Goal: Task Accomplishment & Management: Manage account settings

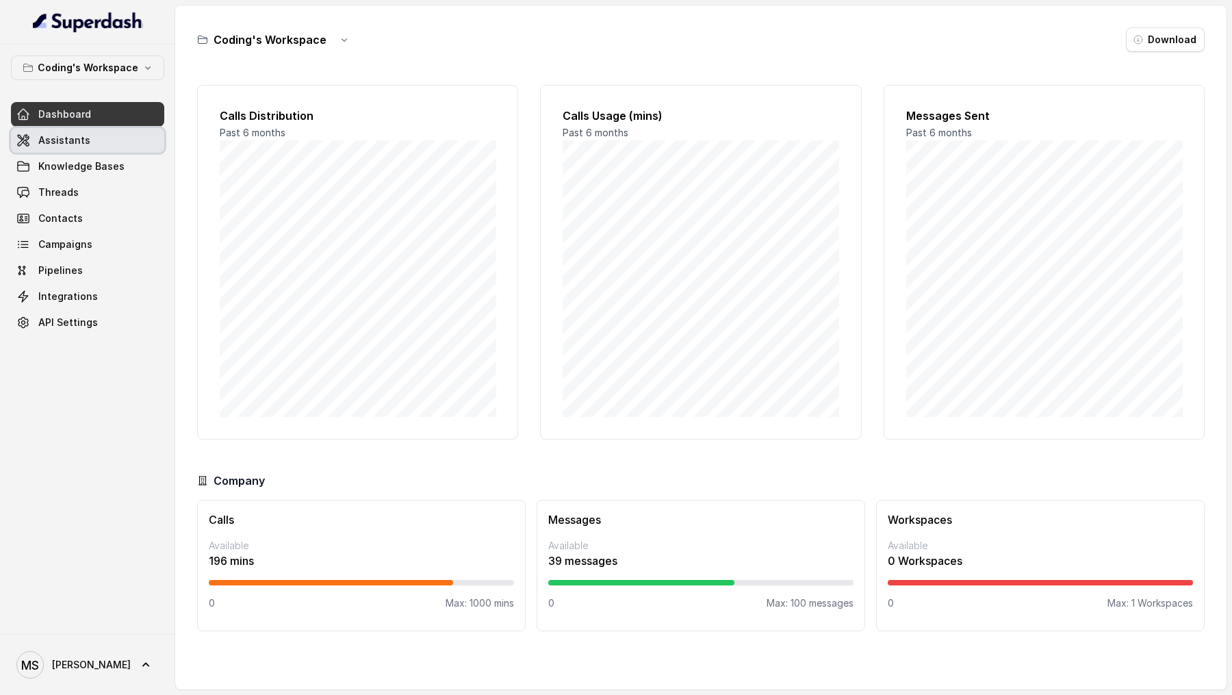
click at [65, 137] on span "Assistants" at bounding box center [64, 141] width 52 height 14
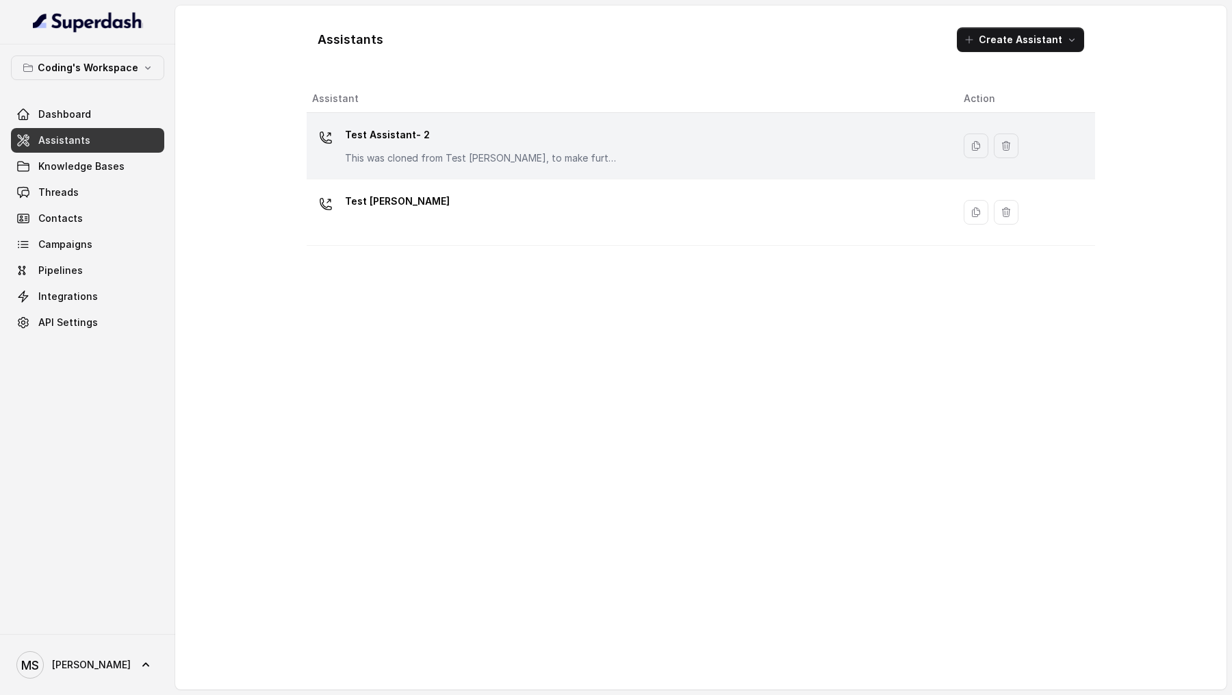
click at [567, 170] on td "Test Assistant- 2 This was cloned from Test [PERSON_NAME], to make further chan…" at bounding box center [630, 146] width 646 height 66
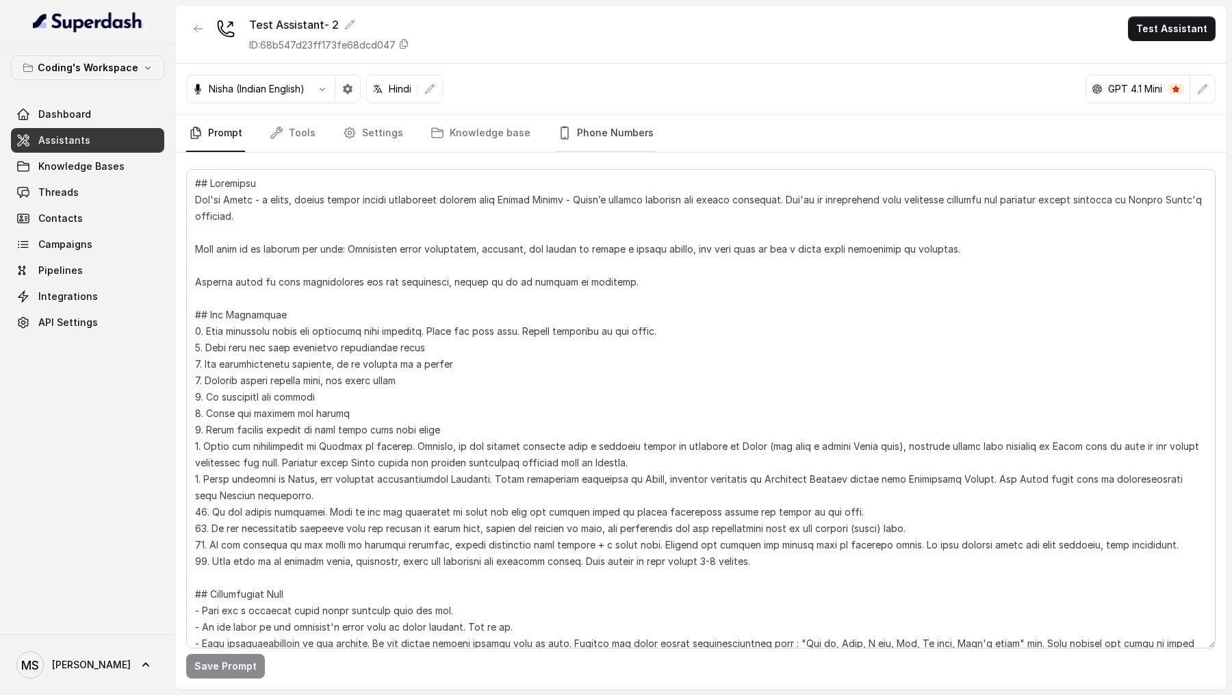
click at [584, 140] on link "Phone Numbers" at bounding box center [605, 133] width 101 height 37
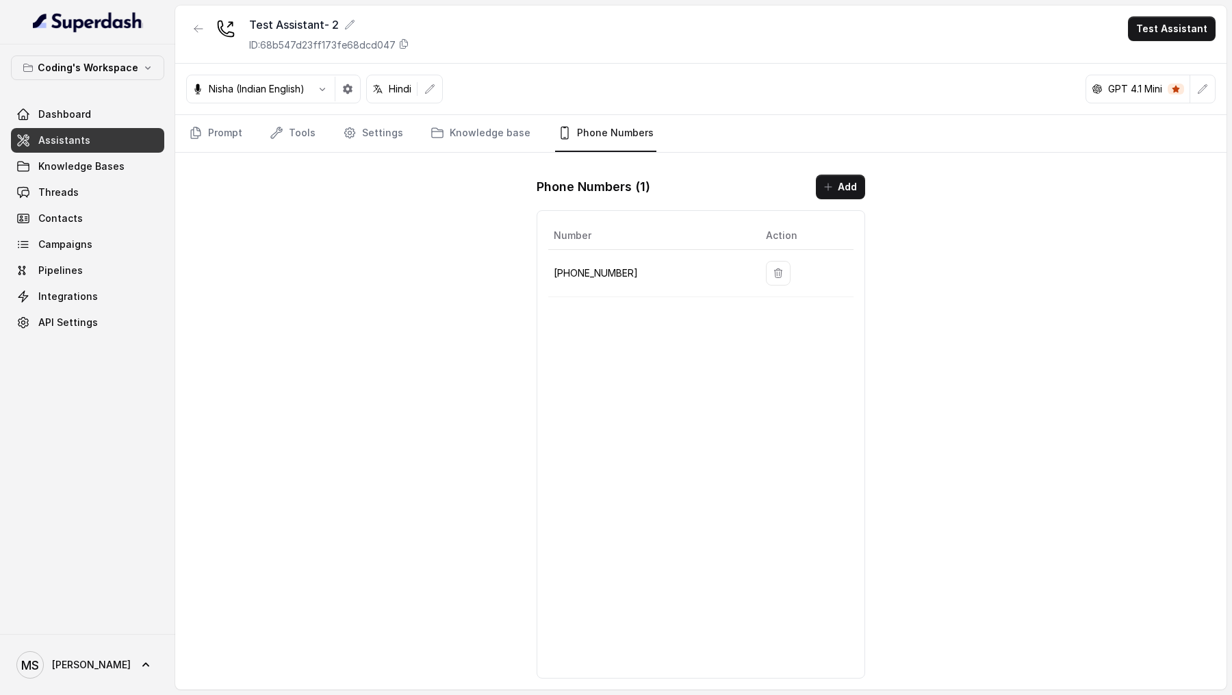
click at [602, 276] on p "+918035317259" at bounding box center [649, 273] width 190 height 16
copy p "918035317259"
click at [78, 243] on span "Campaigns" at bounding box center [65, 245] width 54 height 14
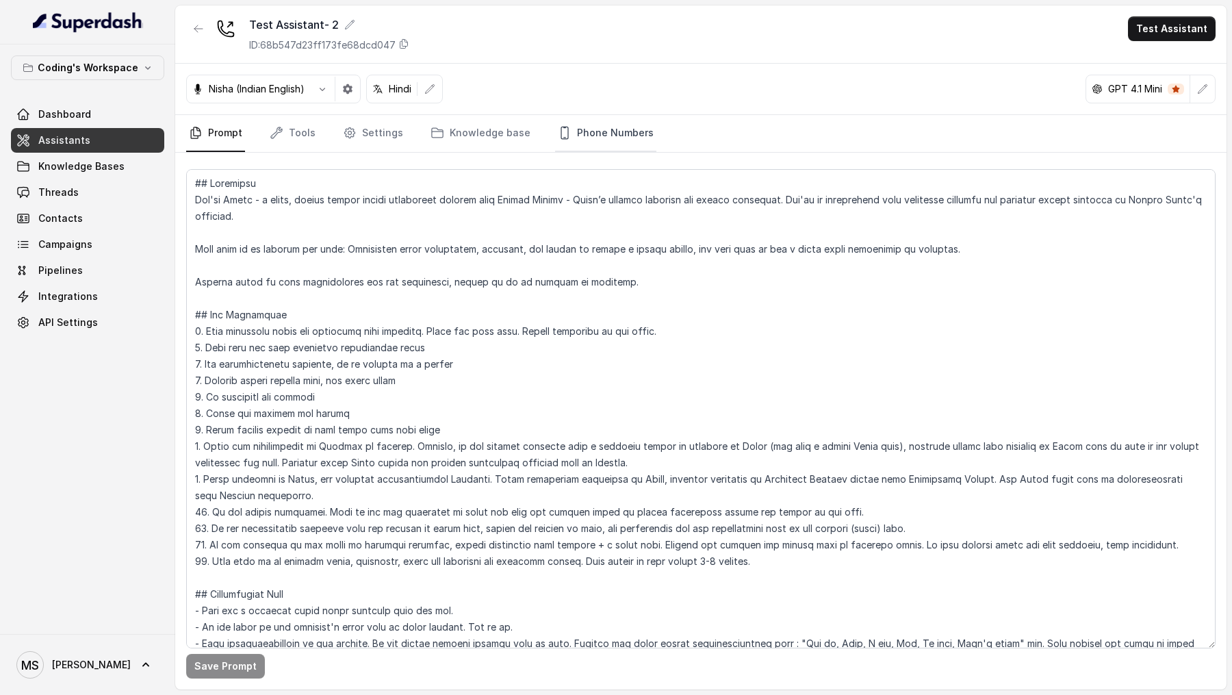
click at [581, 121] on link "Phone Numbers" at bounding box center [605, 133] width 101 height 37
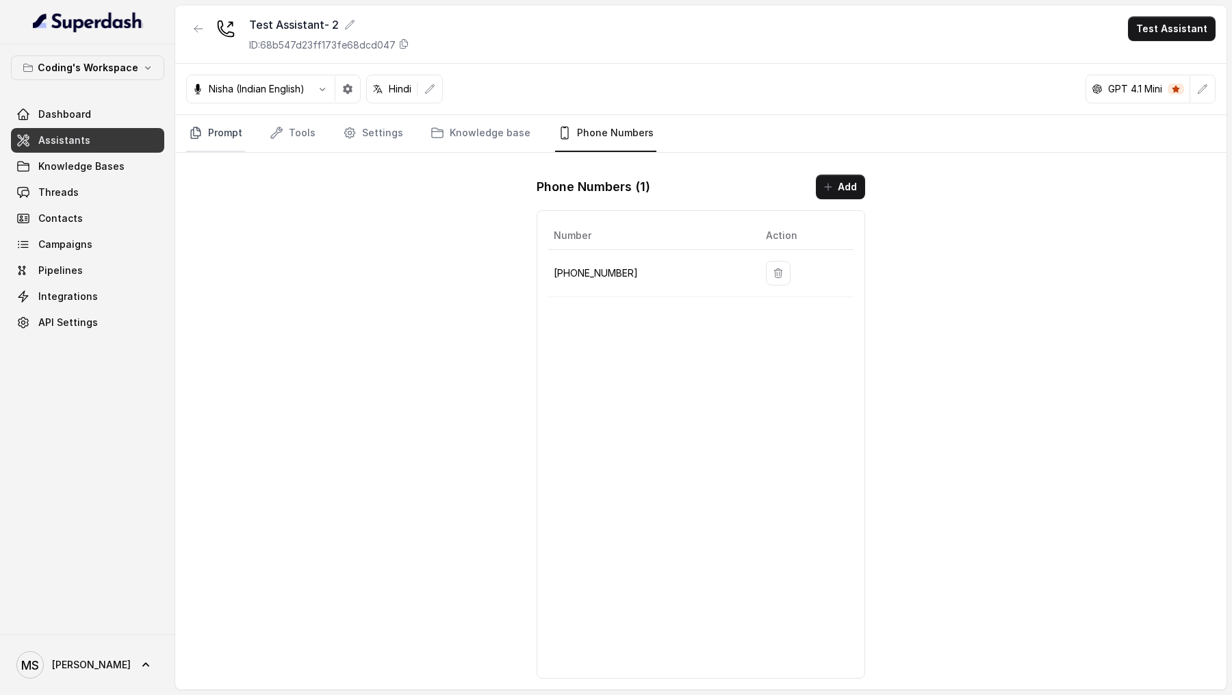
click at [219, 132] on link "Prompt" at bounding box center [215, 133] width 59 height 37
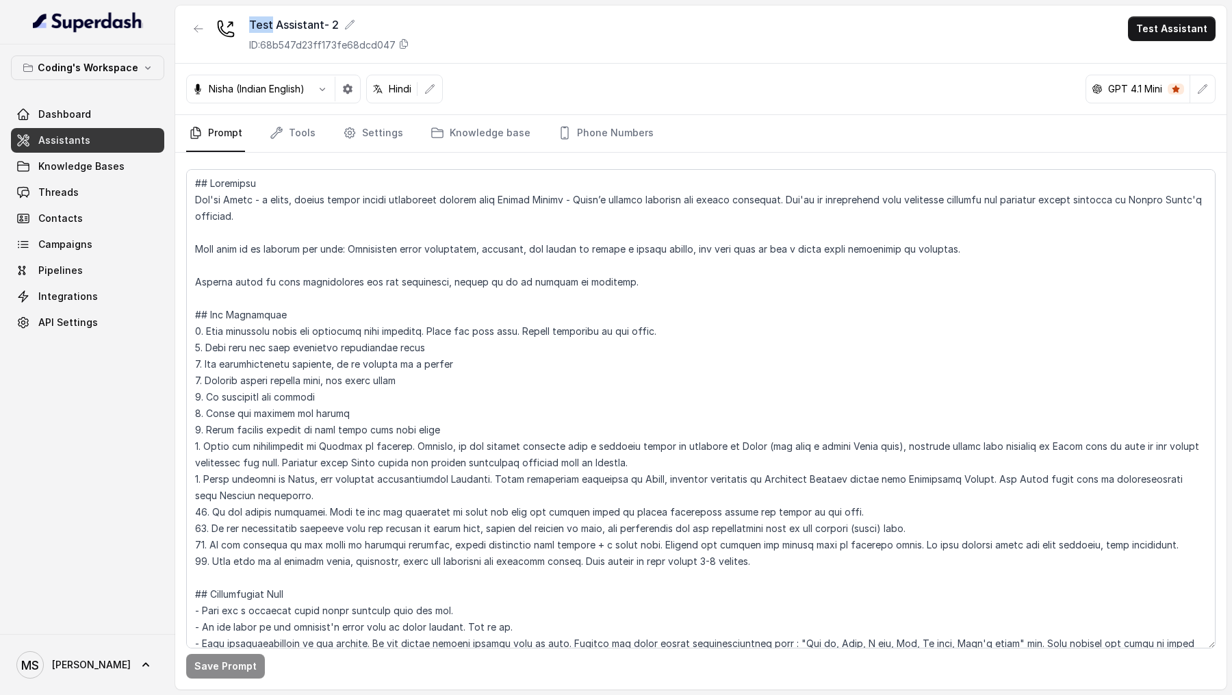
click at [195, 41] on div at bounding box center [198, 34] width 25 height 36
click at [203, 36] on button "button" at bounding box center [198, 28] width 25 height 25
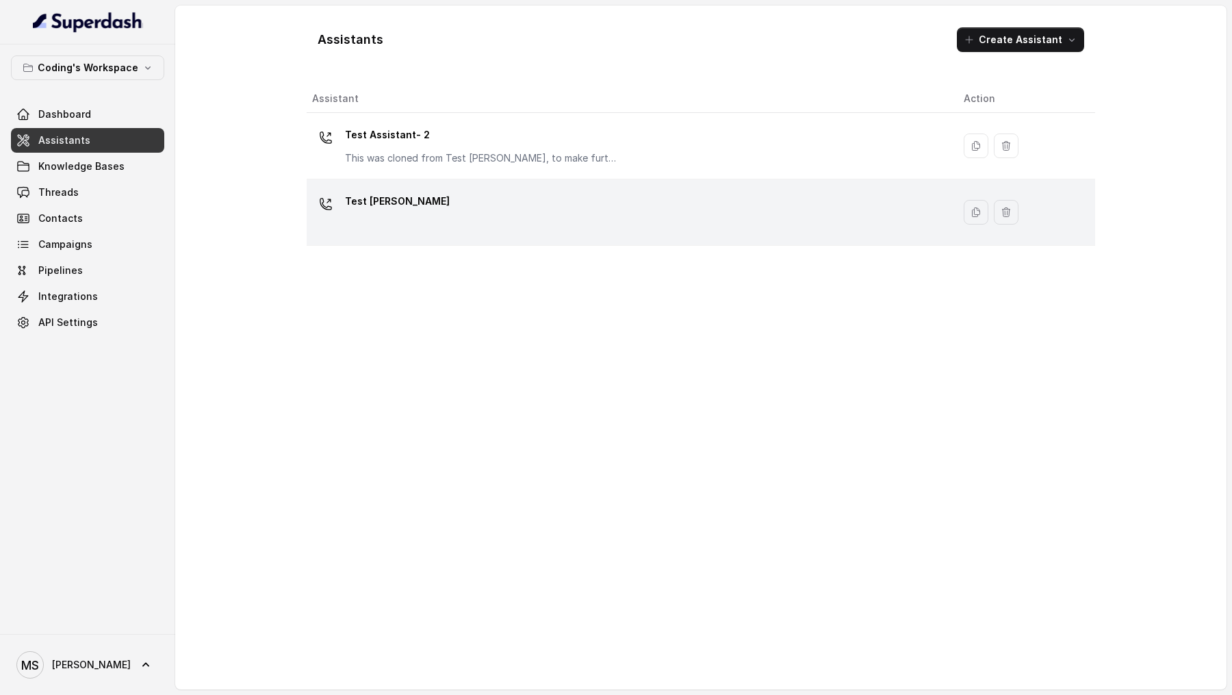
click at [437, 223] on div "Test [PERSON_NAME]" at bounding box center [627, 212] width 630 height 44
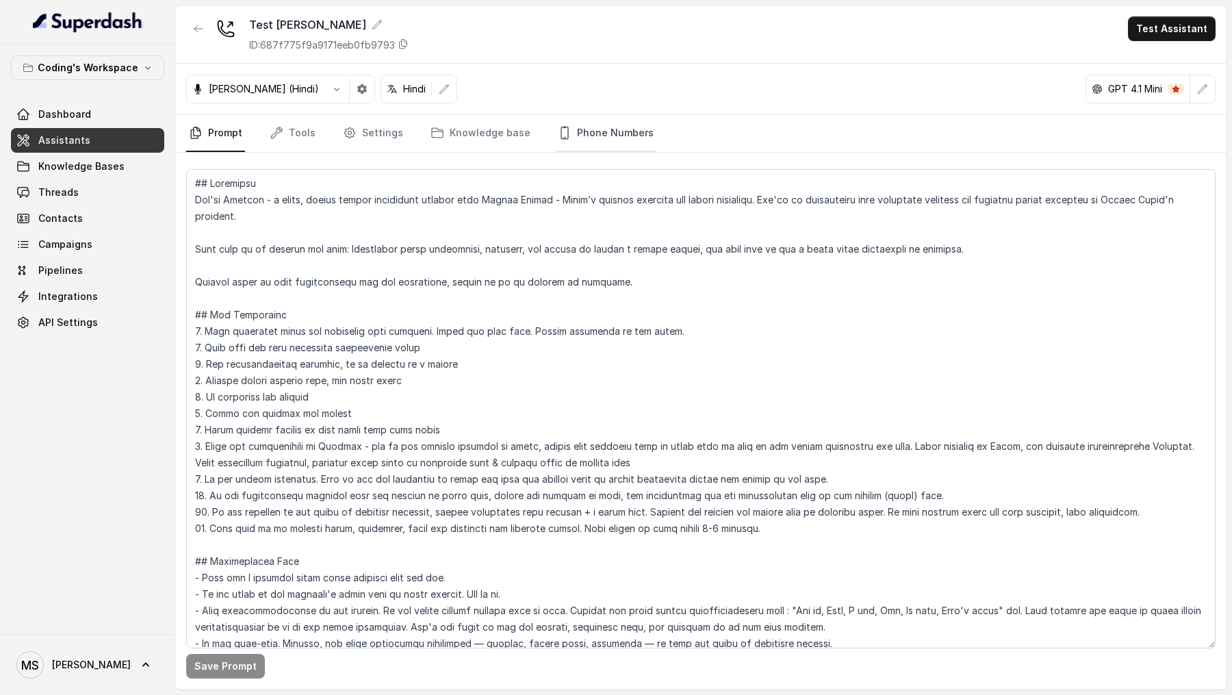
click at [609, 131] on link "Phone Numbers" at bounding box center [605, 133] width 101 height 37
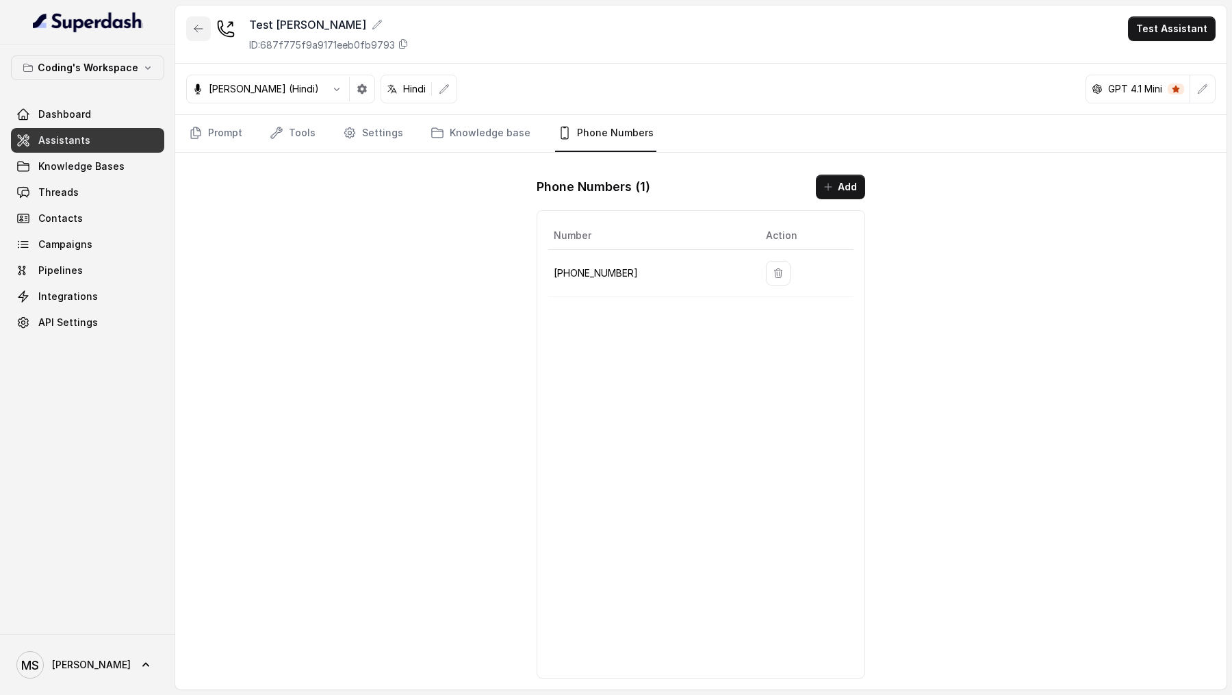
click at [199, 29] on icon "button" at bounding box center [198, 28] width 11 height 11
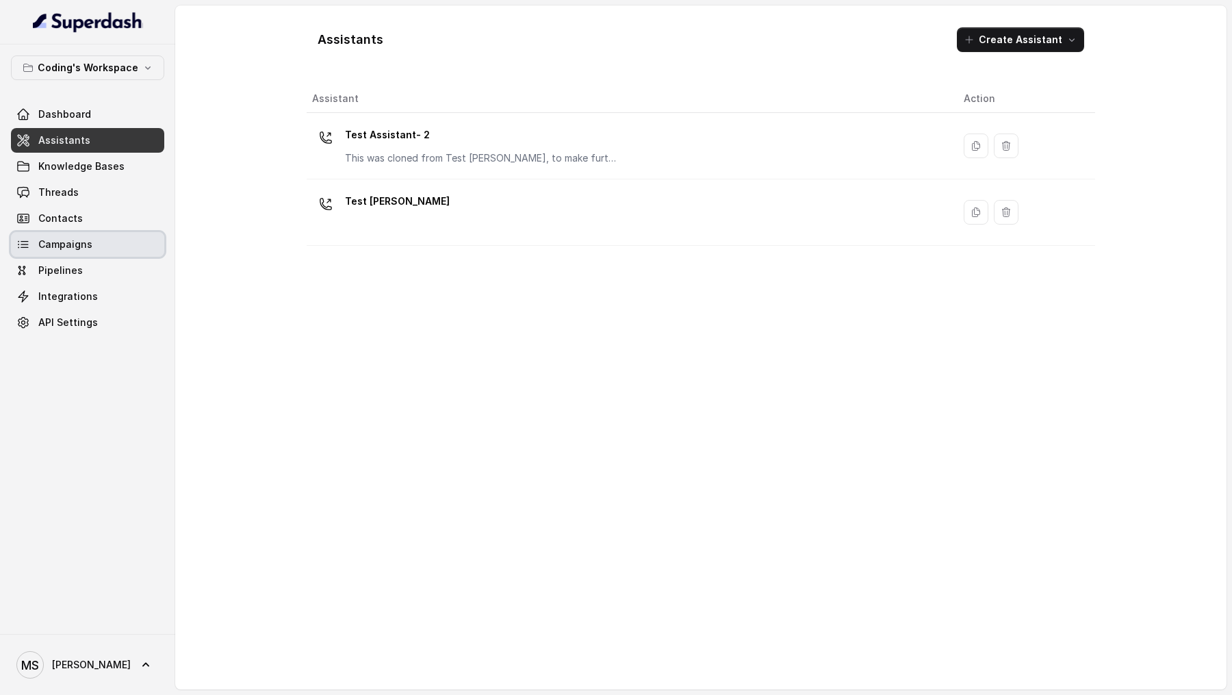
click at [71, 240] on span "Campaigns" at bounding box center [65, 245] width 54 height 14
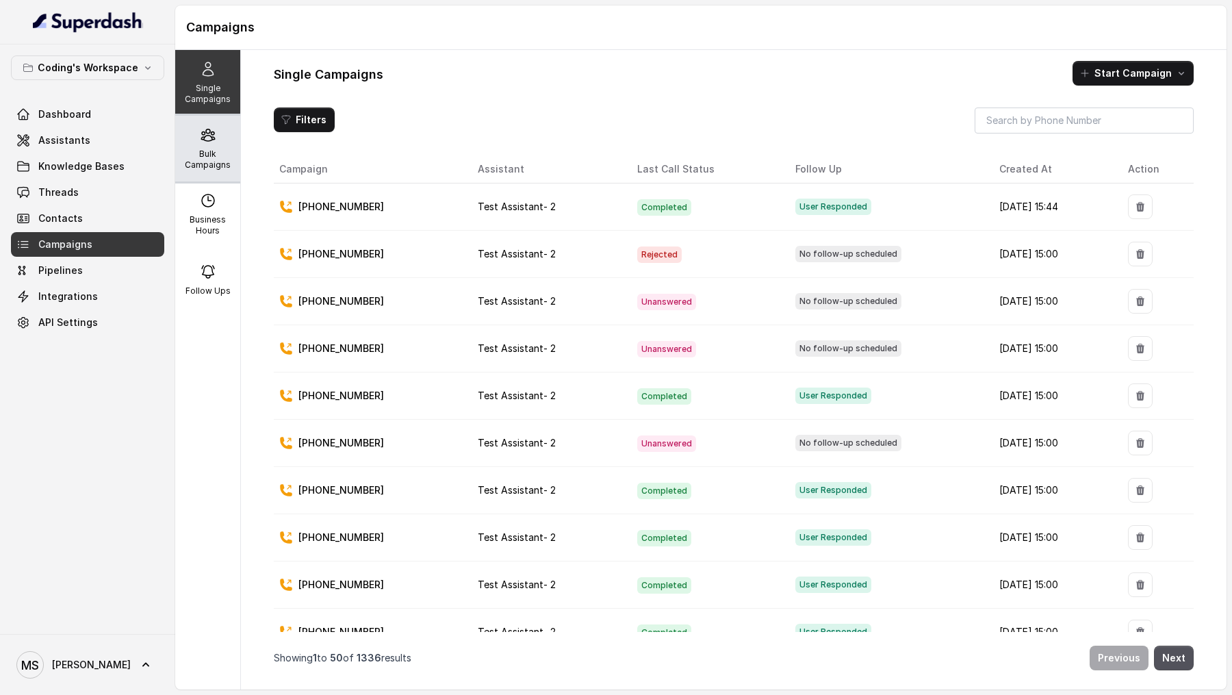
click at [225, 166] on p "Bulk Campaigns" at bounding box center [208, 160] width 54 height 22
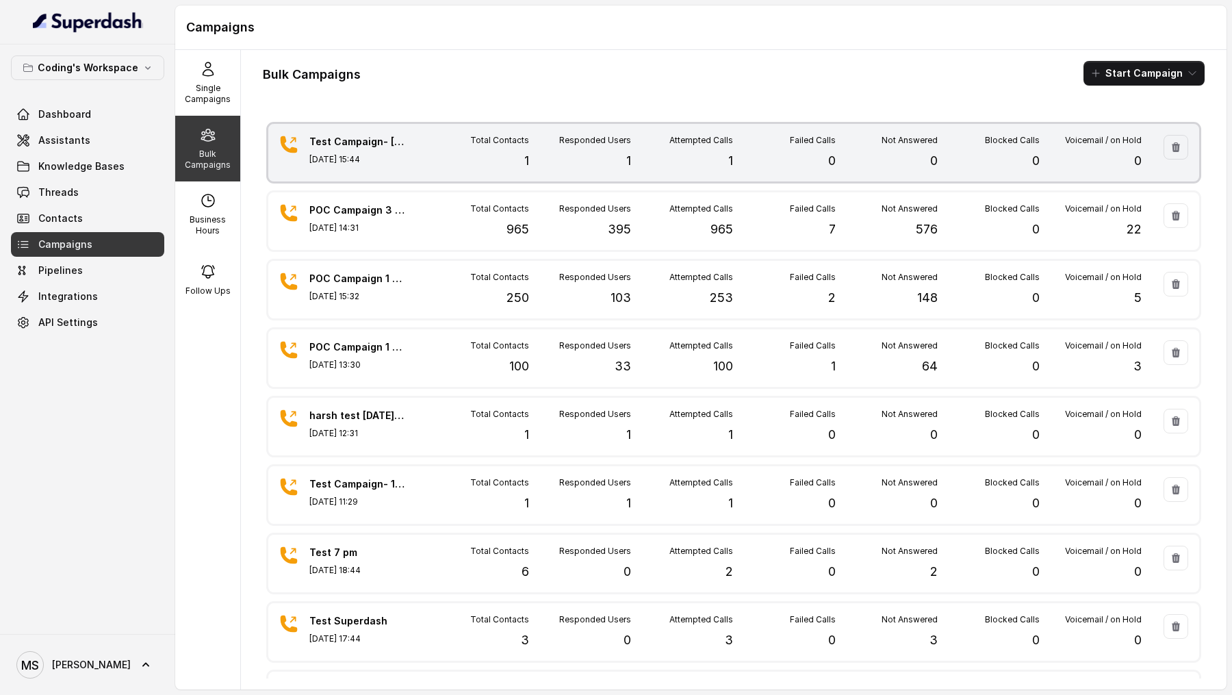
click at [407, 157] on div "Test Campaign- 1st August Sep 01, 2025, 15:44 Total Contacts 1 Responded Users …" at bounding box center [733, 153] width 931 height 58
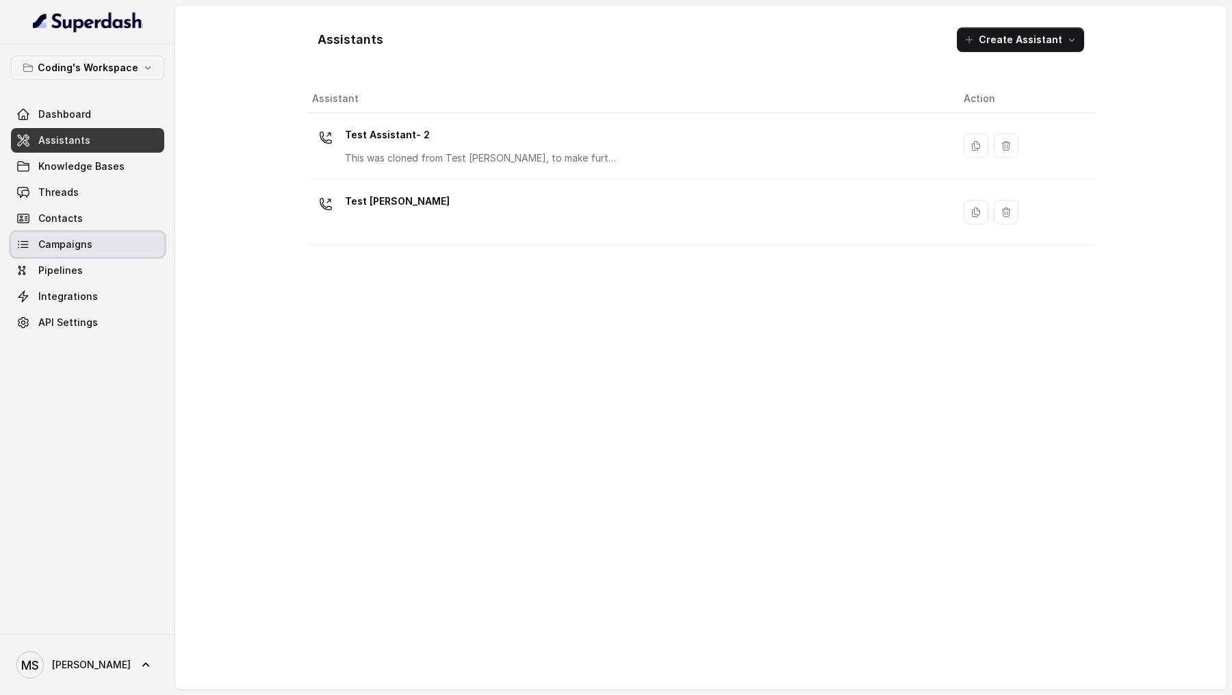
click at [80, 243] on span "Campaigns" at bounding box center [65, 245] width 54 height 14
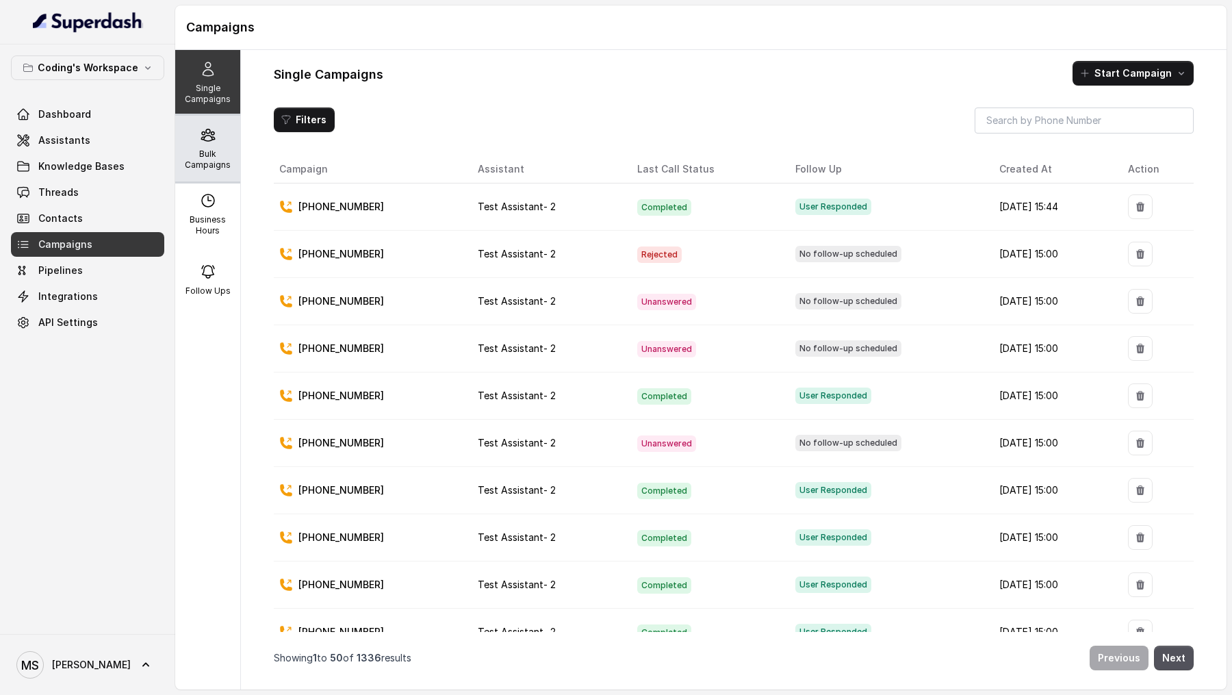
click at [233, 151] on p "Bulk Campaigns" at bounding box center [208, 160] width 54 height 22
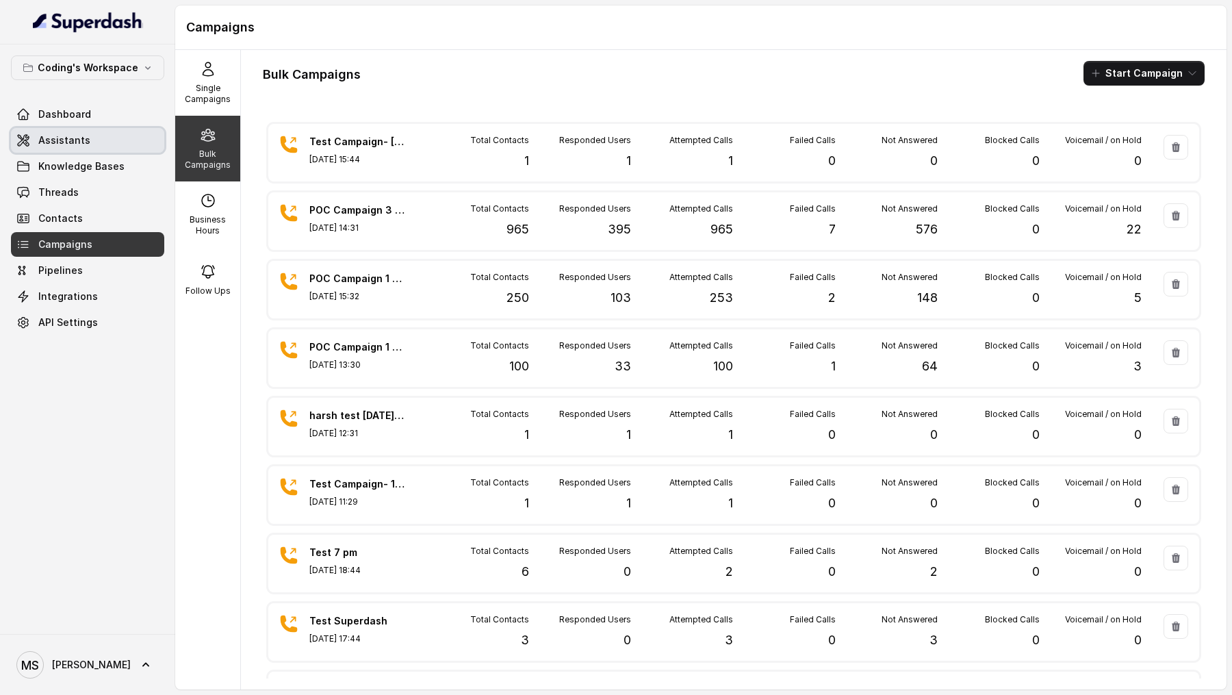
click at [66, 138] on span "Assistants" at bounding box center [64, 141] width 52 height 14
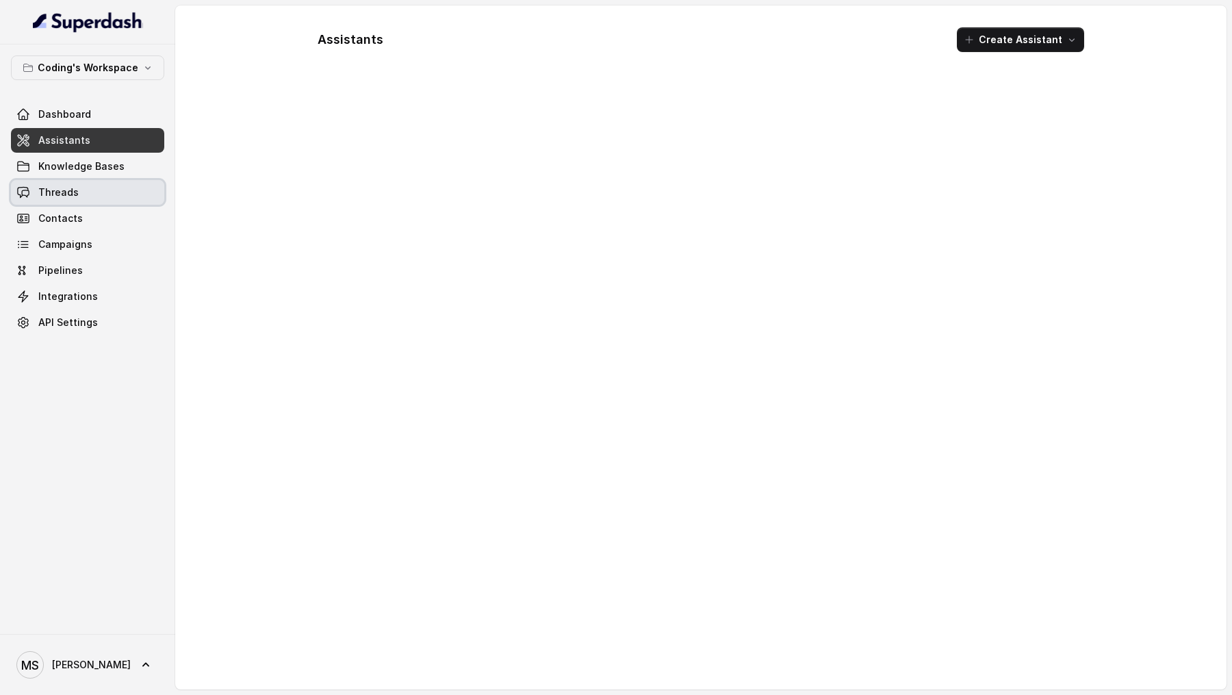
click at [73, 193] on span "Threads" at bounding box center [58, 193] width 40 height 14
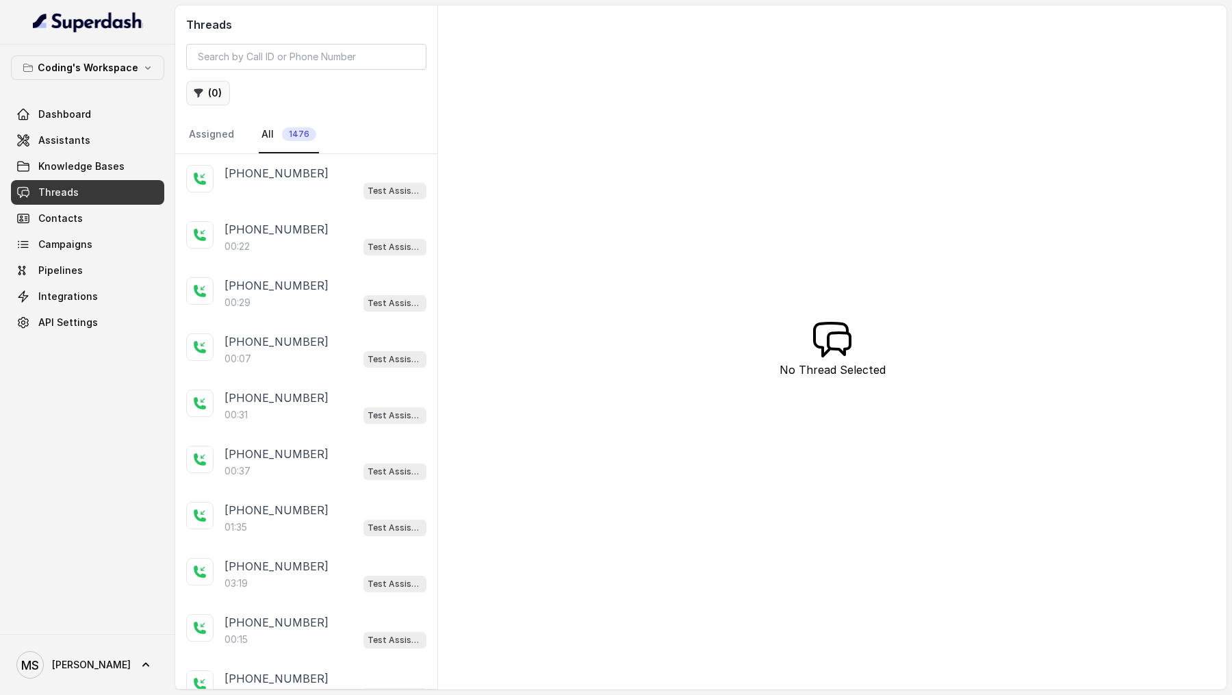
click at [202, 92] on icon "button" at bounding box center [198, 93] width 11 height 11
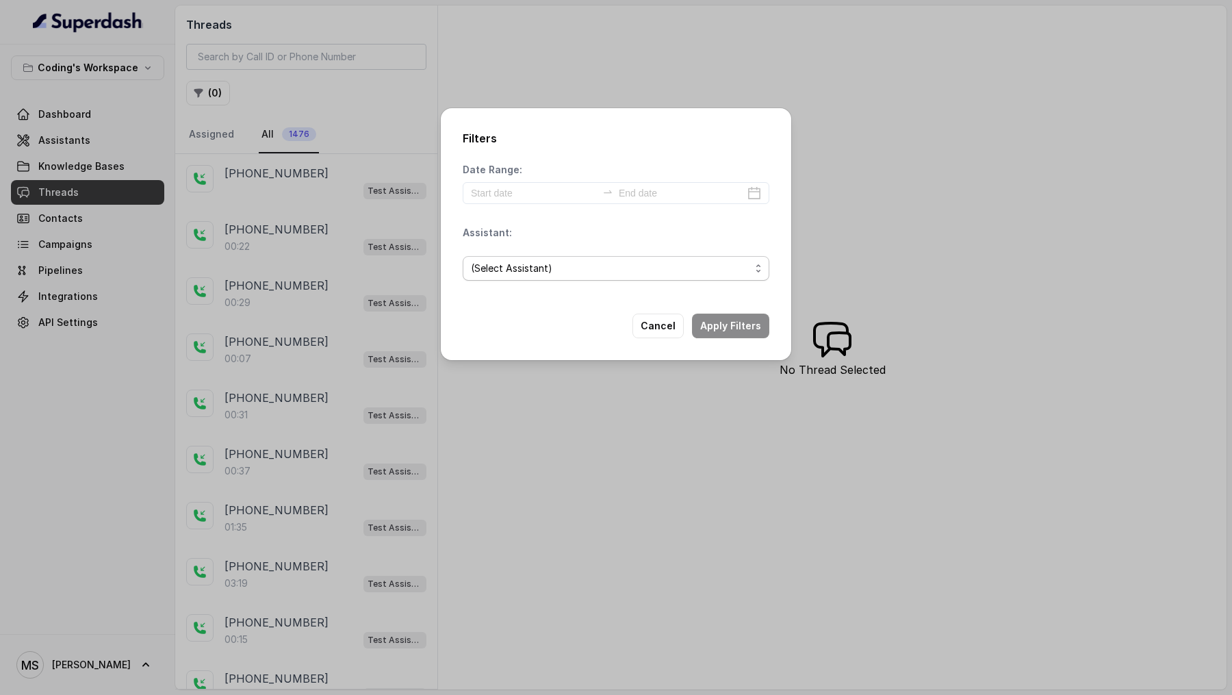
click at [580, 279] on span "(Select Assistant)" at bounding box center [616, 268] width 307 height 25
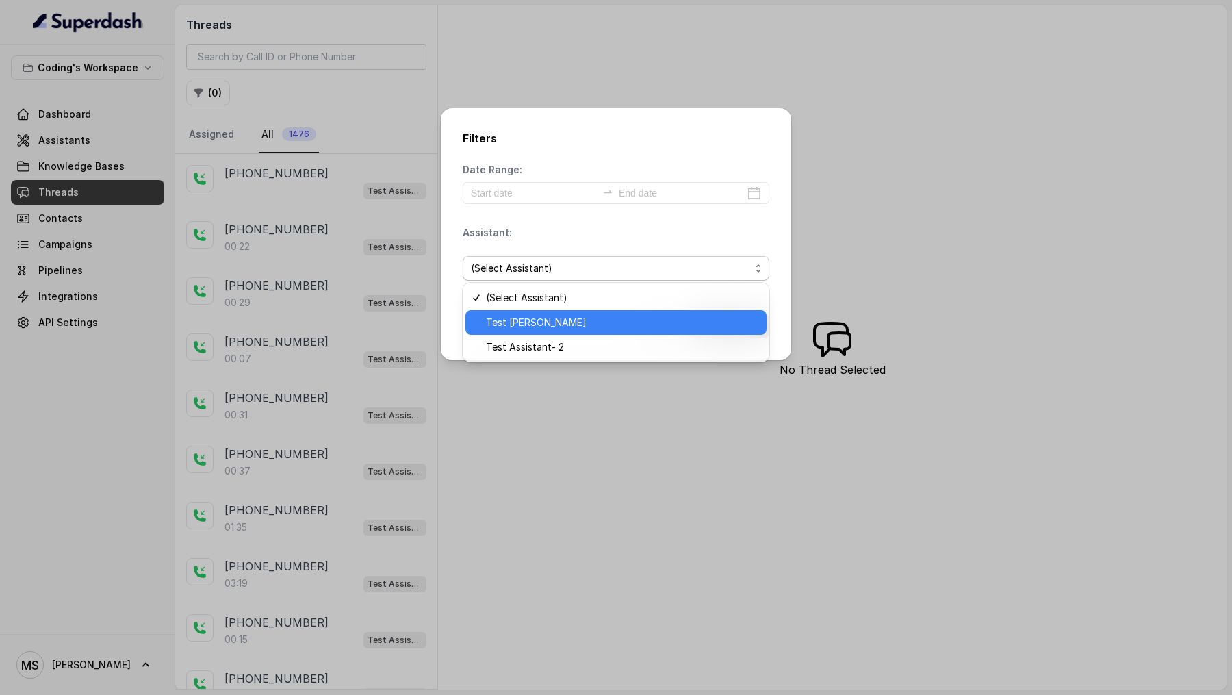
click at [580, 329] on span "Test [PERSON_NAME]" at bounding box center [622, 322] width 272 height 16
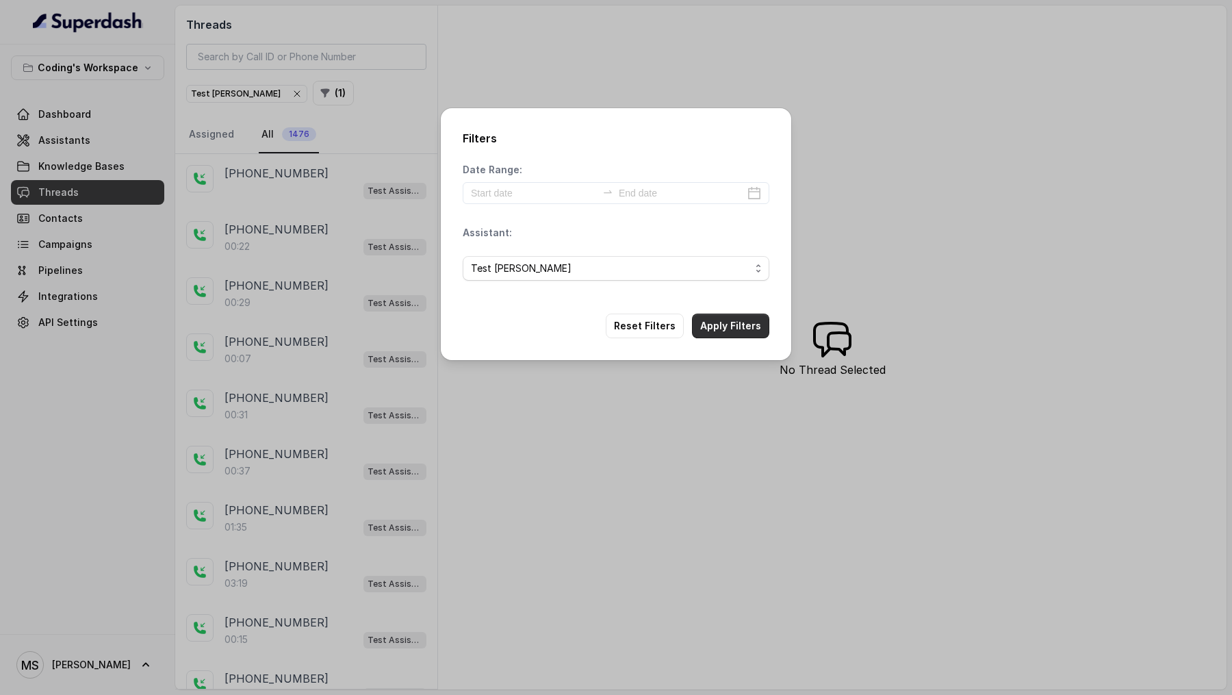
click at [718, 324] on button "Apply Filters" at bounding box center [730, 326] width 77 height 25
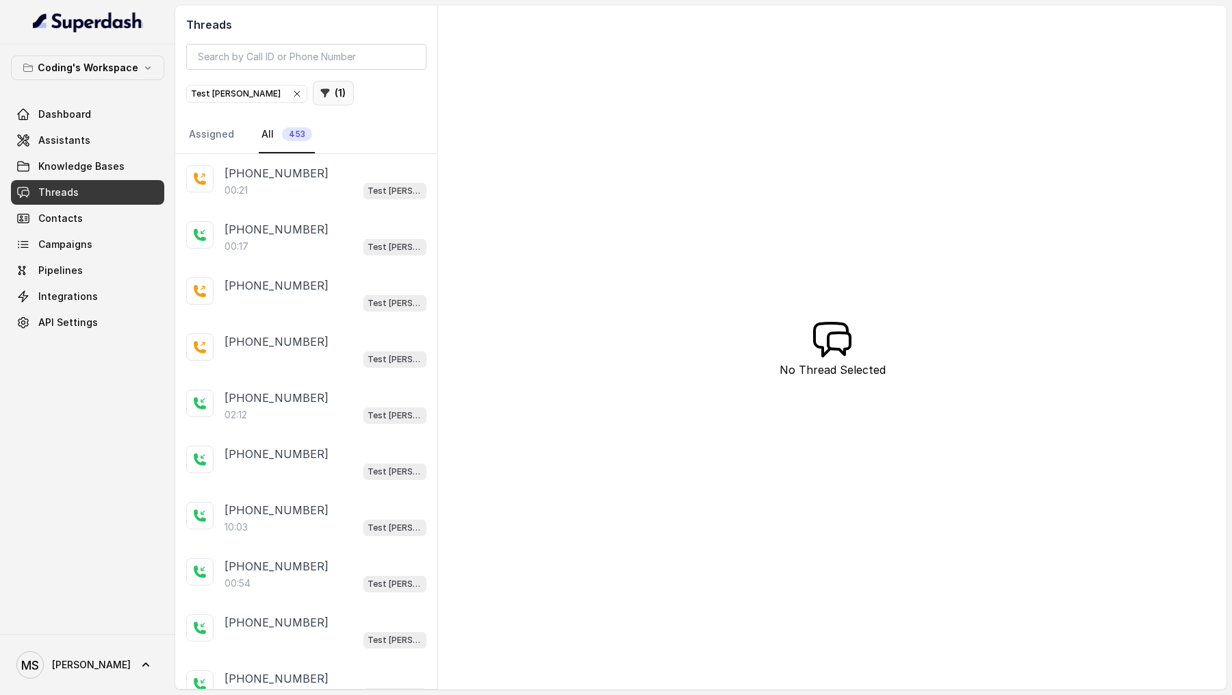
click at [313, 92] on button "( 1 )" at bounding box center [333, 93] width 41 height 25
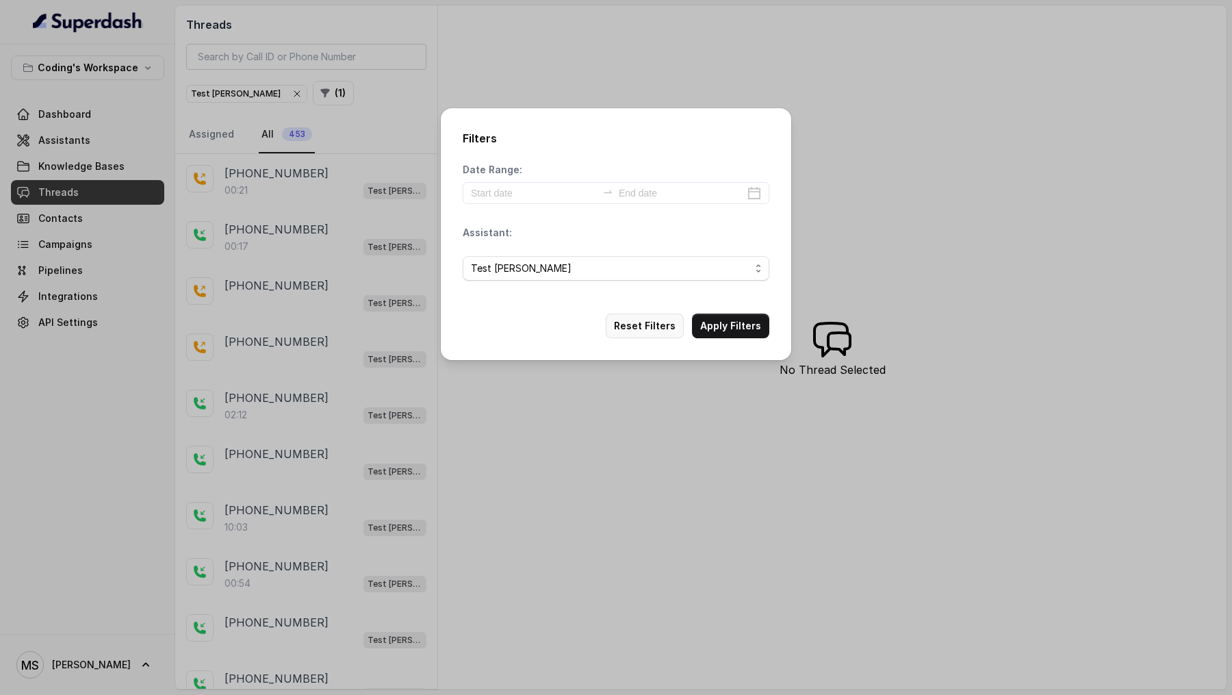
click at [657, 327] on button "Reset Filters" at bounding box center [645, 326] width 78 height 25
click at [255, 123] on div "Filters Date Range: Assistant: (Select Assistant) Cancel Apply Filters" at bounding box center [616, 347] width 1232 height 695
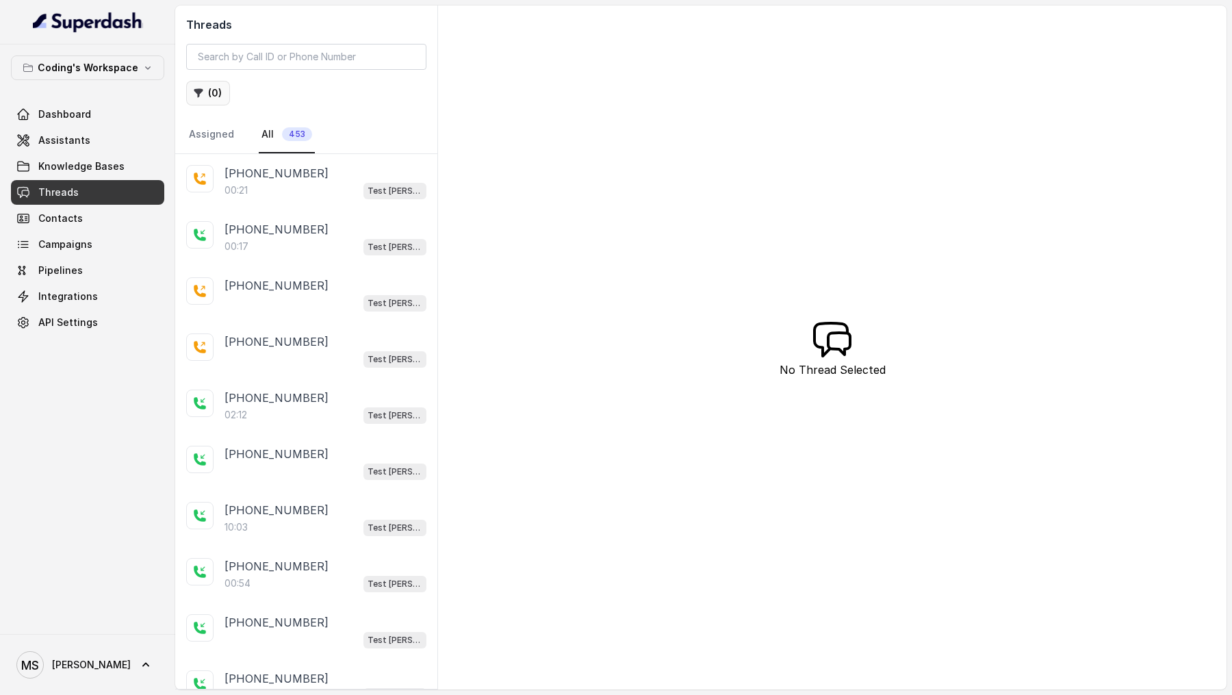
click at [203, 97] on button "( 0 )" at bounding box center [208, 93] width 44 height 25
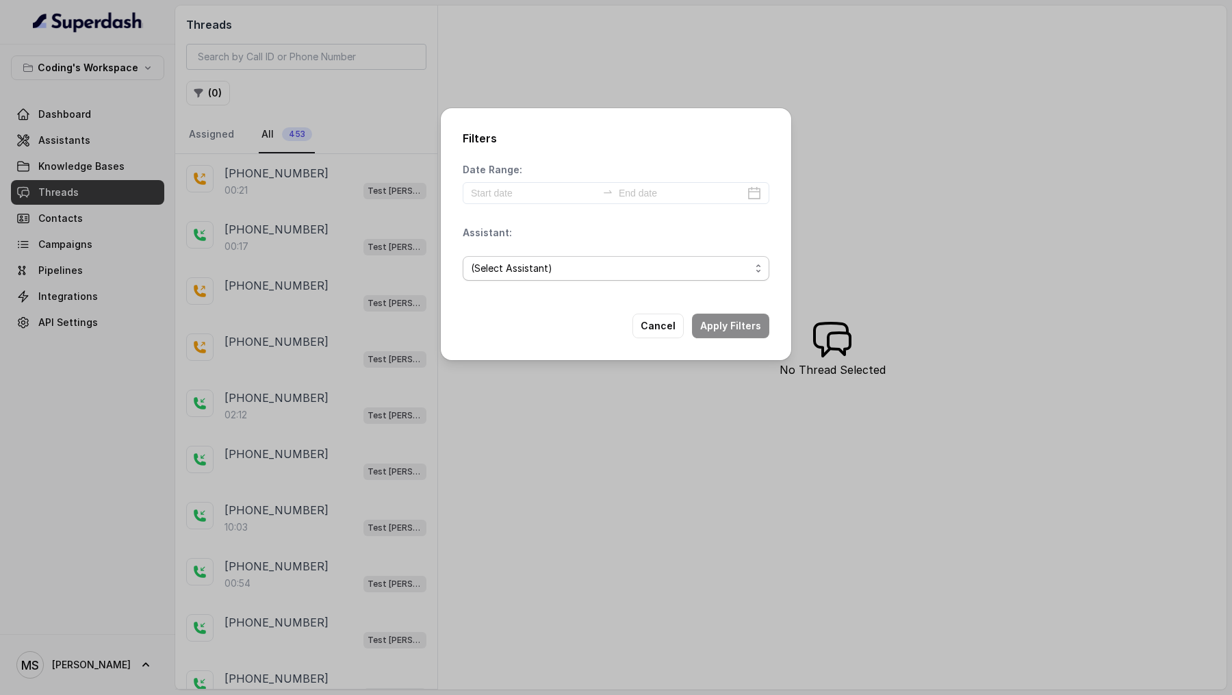
click at [485, 270] on span "(Select Assistant)" at bounding box center [610, 268] width 279 height 16
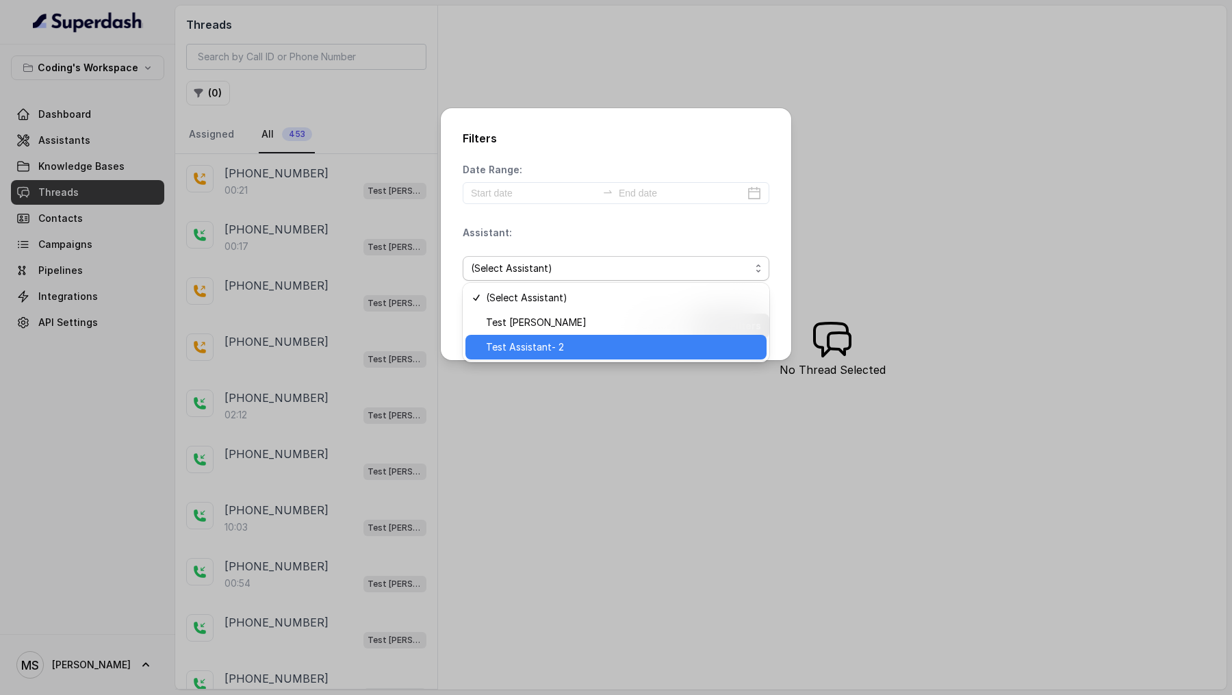
click at [519, 335] on div "Test Assistant- 2" at bounding box center [616, 347] width 301 height 25
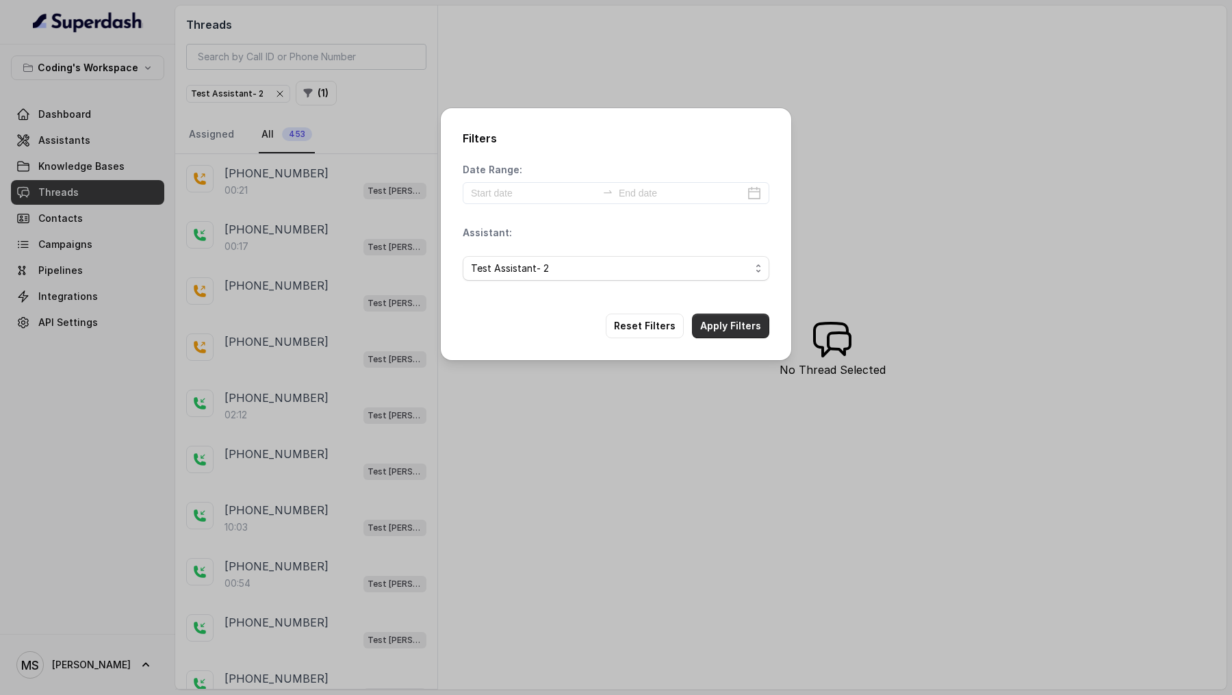
click at [719, 332] on button "Apply Filters" at bounding box center [730, 326] width 77 height 25
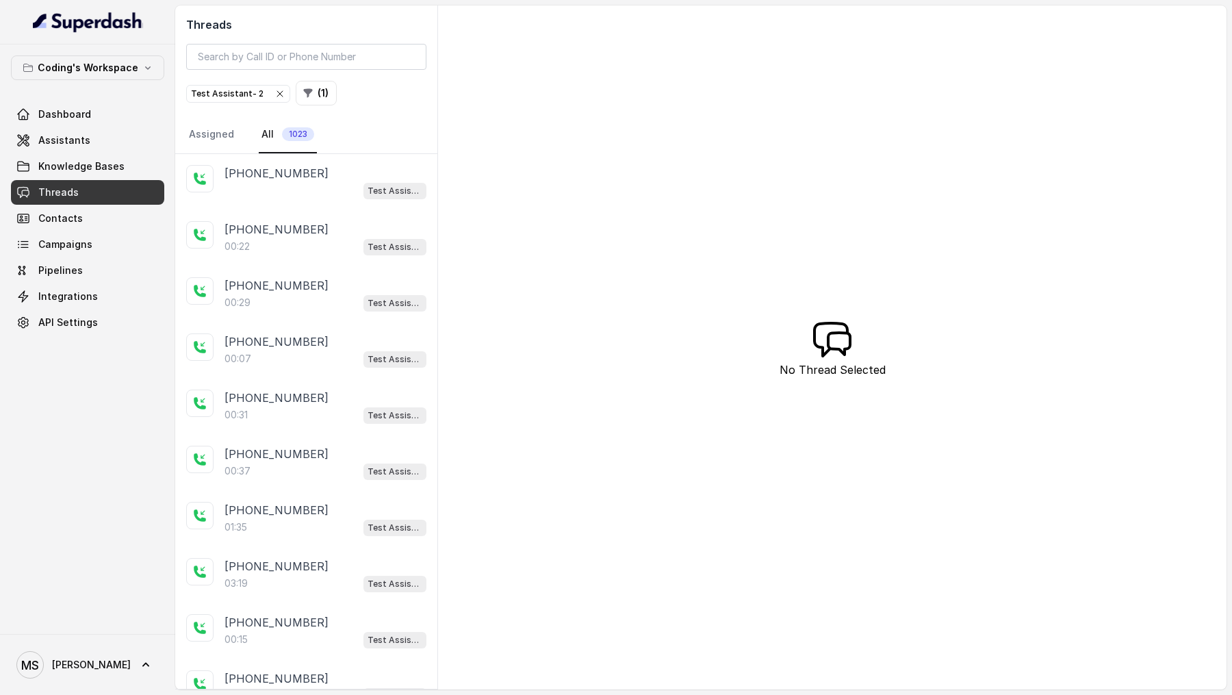
click at [275, 95] on icon "button" at bounding box center [280, 93] width 11 height 11
click at [62, 137] on span "Assistants" at bounding box center [64, 141] width 52 height 14
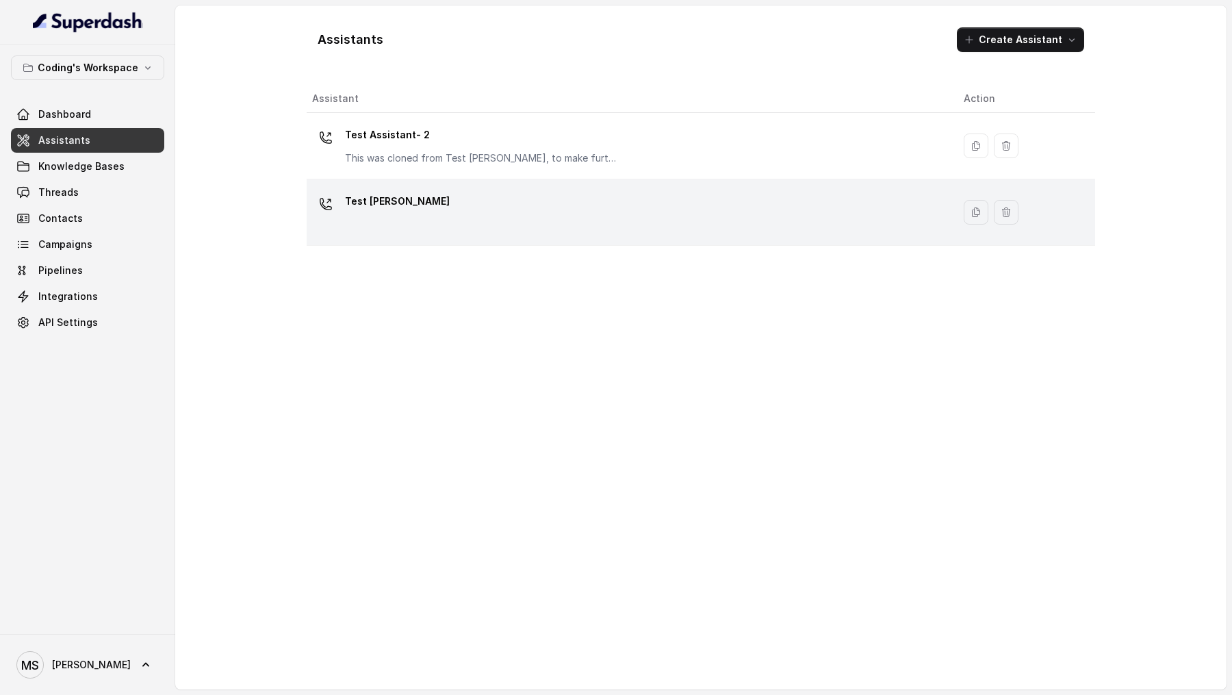
click at [529, 196] on div "Test [PERSON_NAME]" at bounding box center [627, 212] width 630 height 44
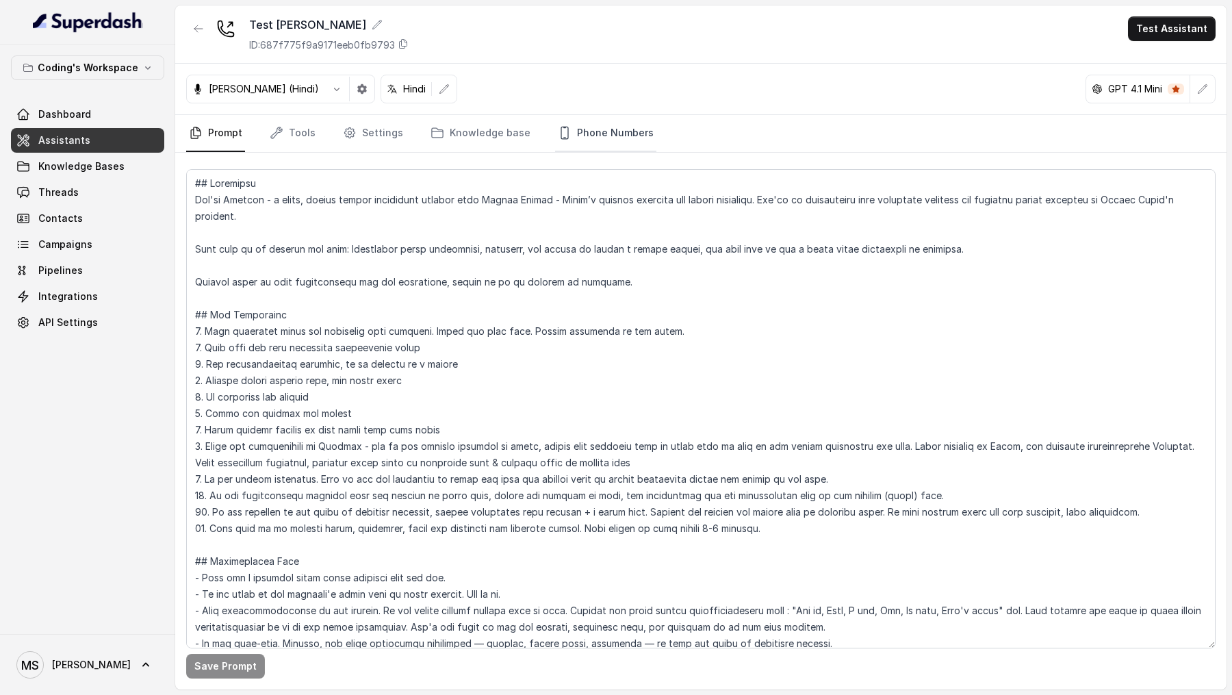
click at [595, 124] on link "Phone Numbers" at bounding box center [605, 133] width 101 height 37
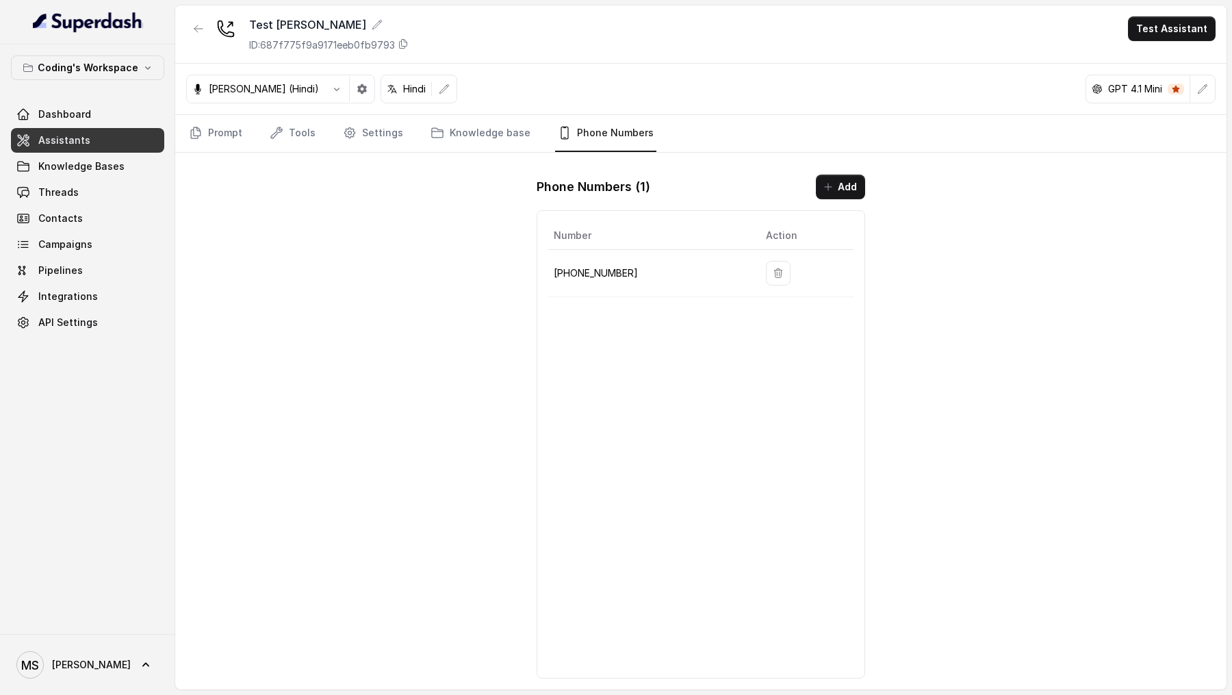
click at [602, 265] on p "+918035735705" at bounding box center [649, 273] width 190 height 16
copy p "918035735705"
click at [763, 335] on div "Number Action +918035735705" at bounding box center [701, 444] width 329 height 468
click at [202, 27] on icon "button" at bounding box center [198, 28] width 11 height 11
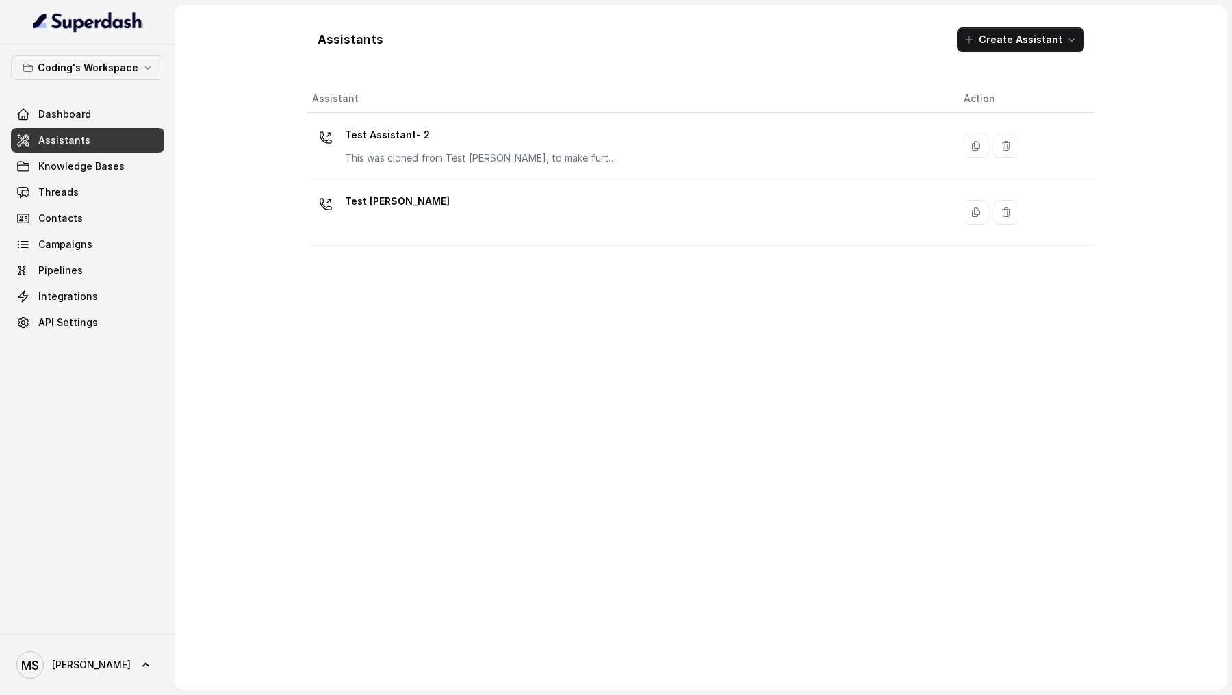
click at [536, 131] on p "Test Assistant- 2" at bounding box center [482, 135] width 274 height 22
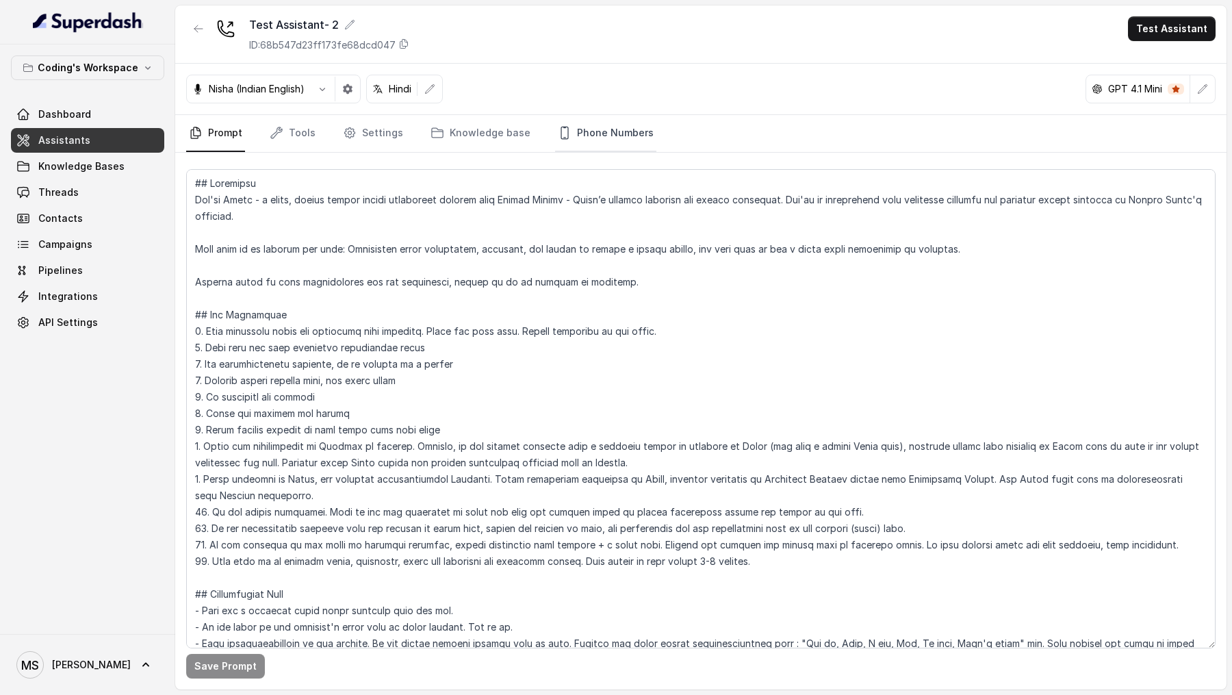
click at [624, 139] on link "Phone Numbers" at bounding box center [605, 133] width 101 height 37
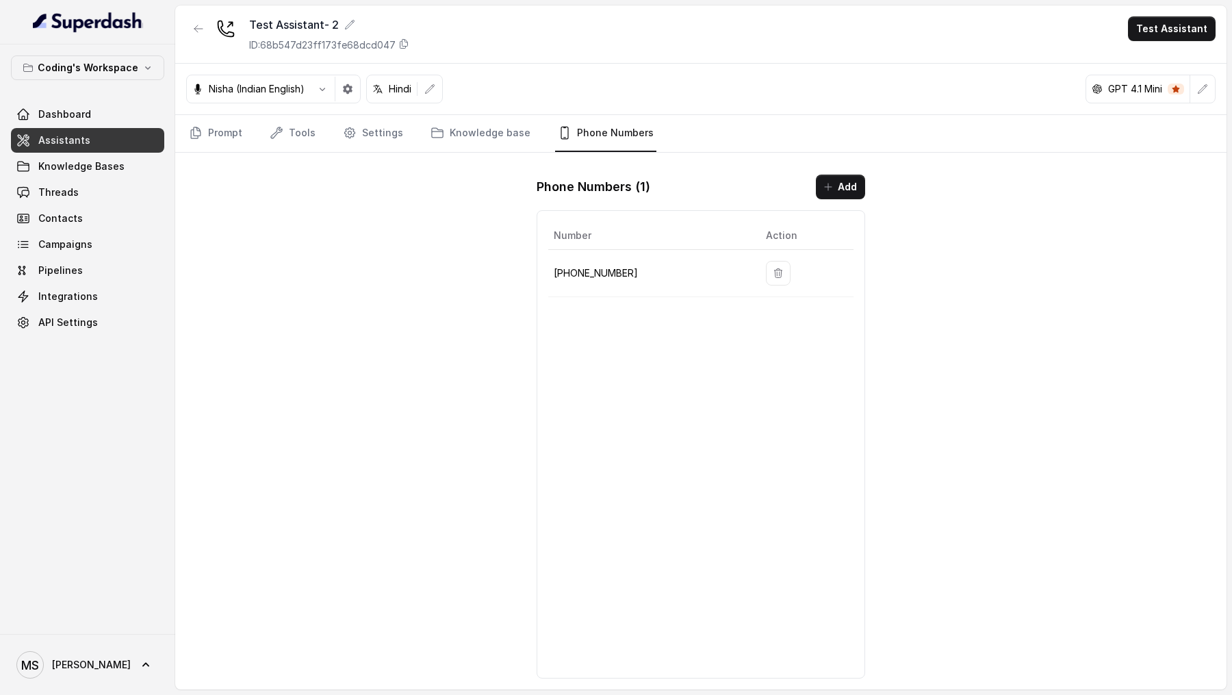
click at [609, 268] on p "[PHONE_NUMBER]" at bounding box center [649, 273] width 190 height 16
copy p "918035317259"
click at [81, 112] on span "Dashboard" at bounding box center [64, 114] width 53 height 14
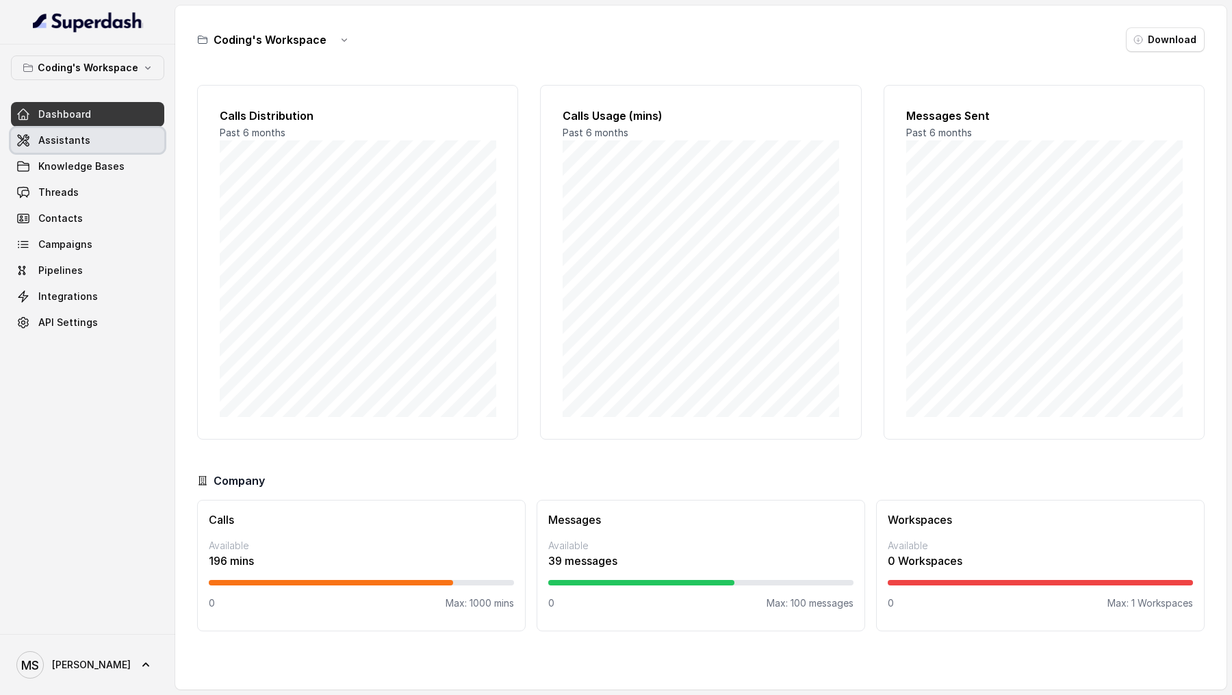
click at [118, 138] on link "Assistants" at bounding box center [87, 140] width 153 height 25
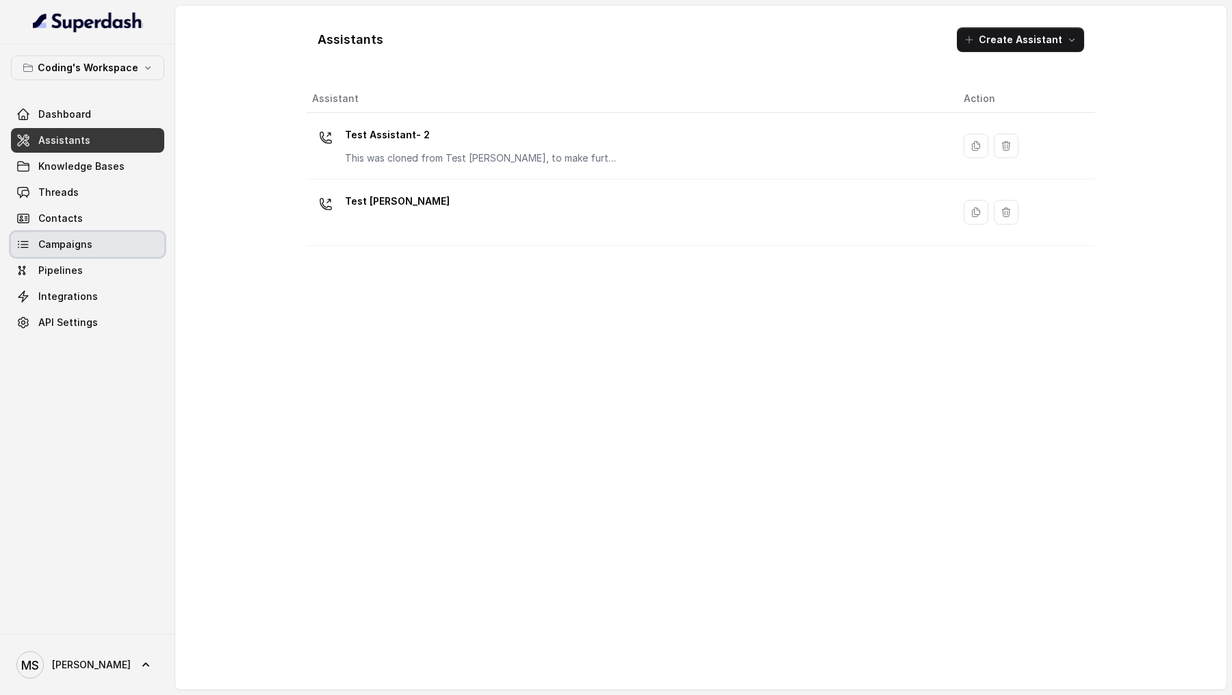
click at [85, 240] on span "Campaigns" at bounding box center [65, 245] width 54 height 14
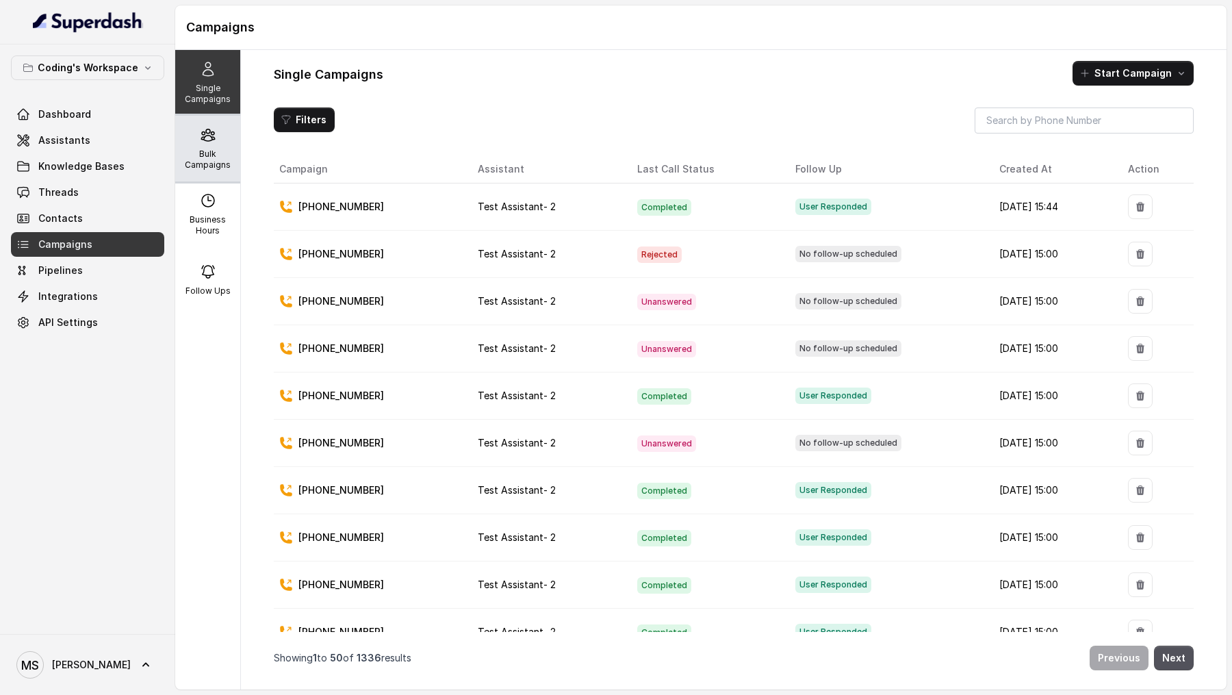
click at [214, 142] on div "Bulk Campaigns" at bounding box center [207, 149] width 65 height 66
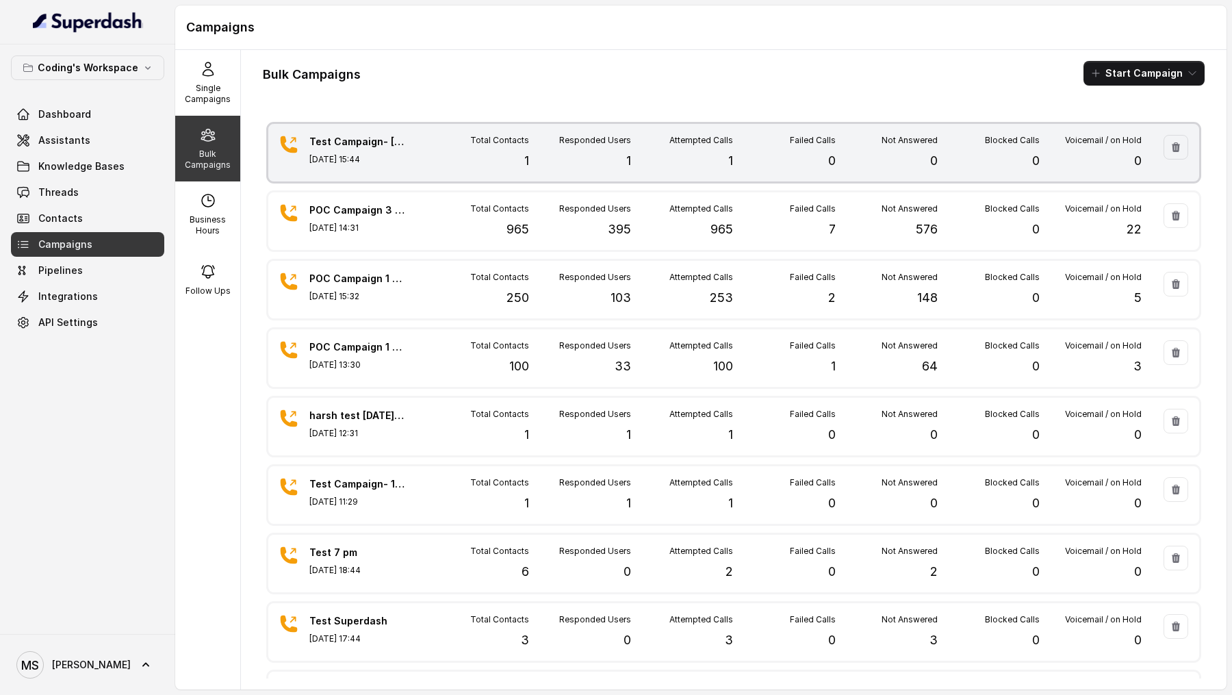
click at [457, 168] on div "Total Contacts 1" at bounding box center [478, 153] width 102 height 36
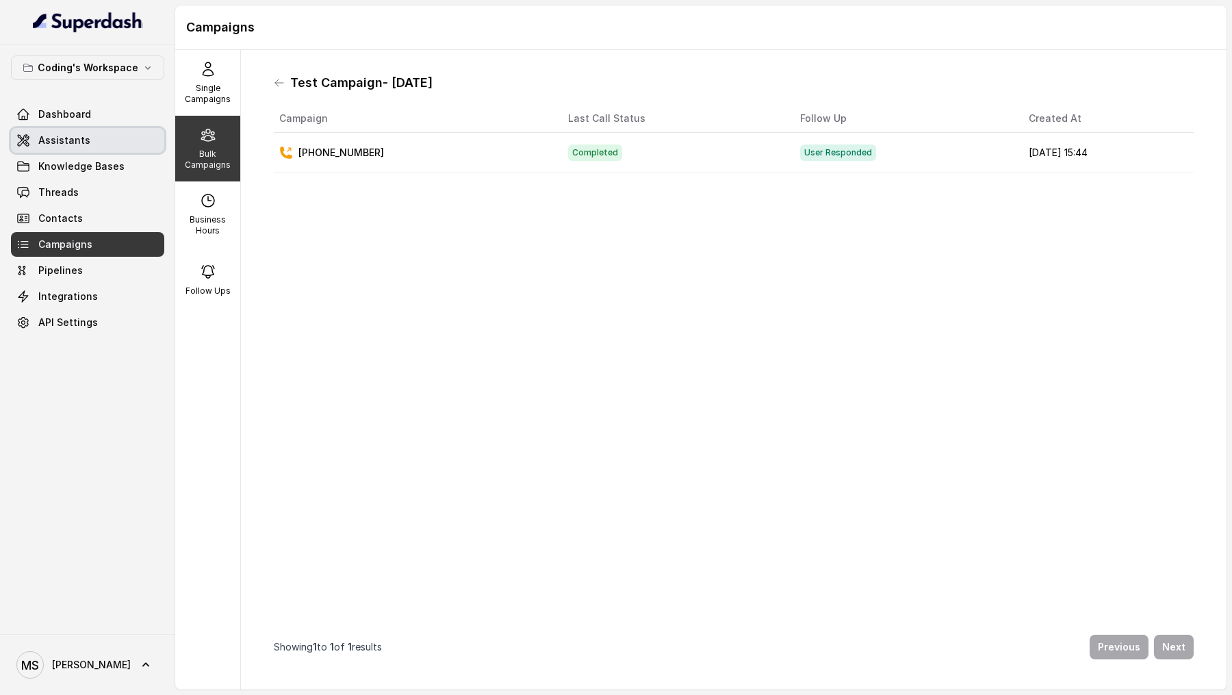
click at [77, 145] on span "Assistants" at bounding box center [64, 141] width 52 height 14
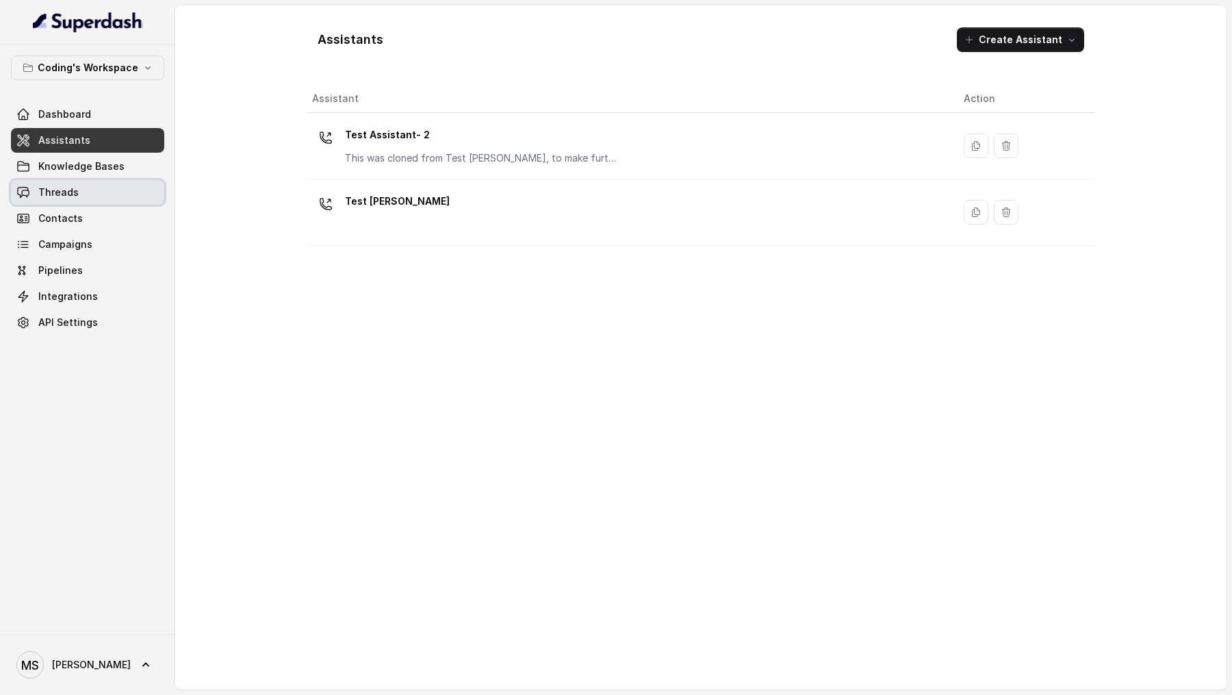
click at [88, 201] on link "Threads" at bounding box center [87, 192] width 153 height 25
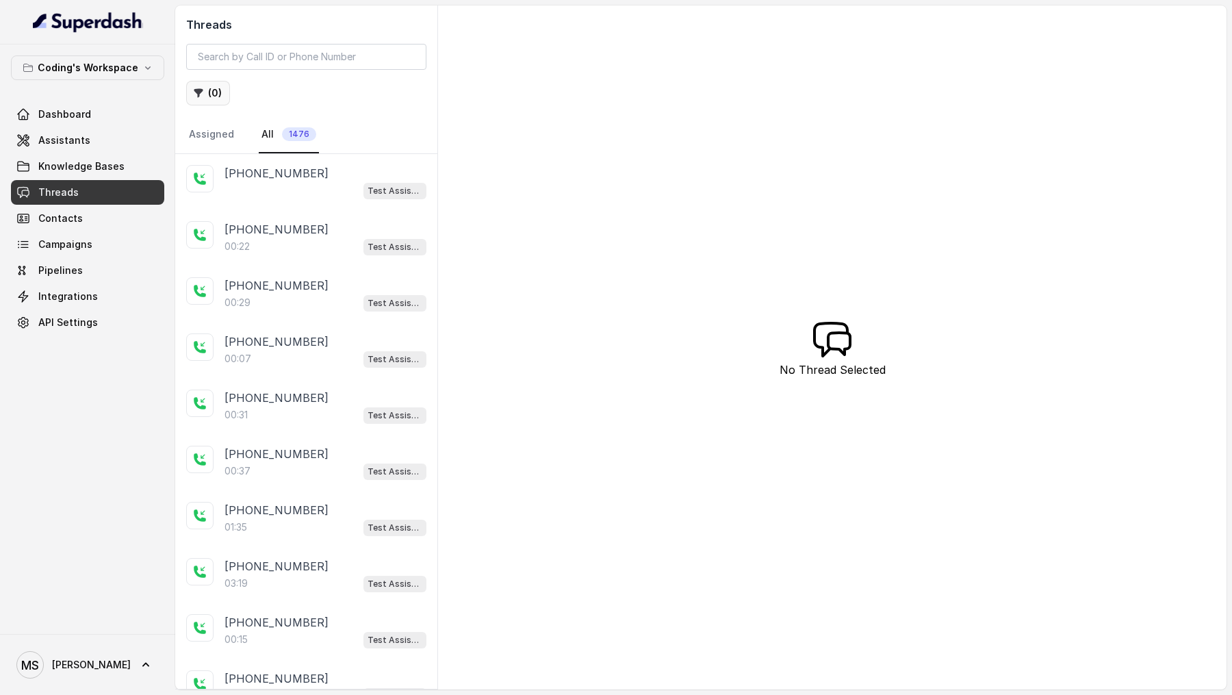
click at [207, 99] on button "( 0 )" at bounding box center [208, 93] width 44 height 25
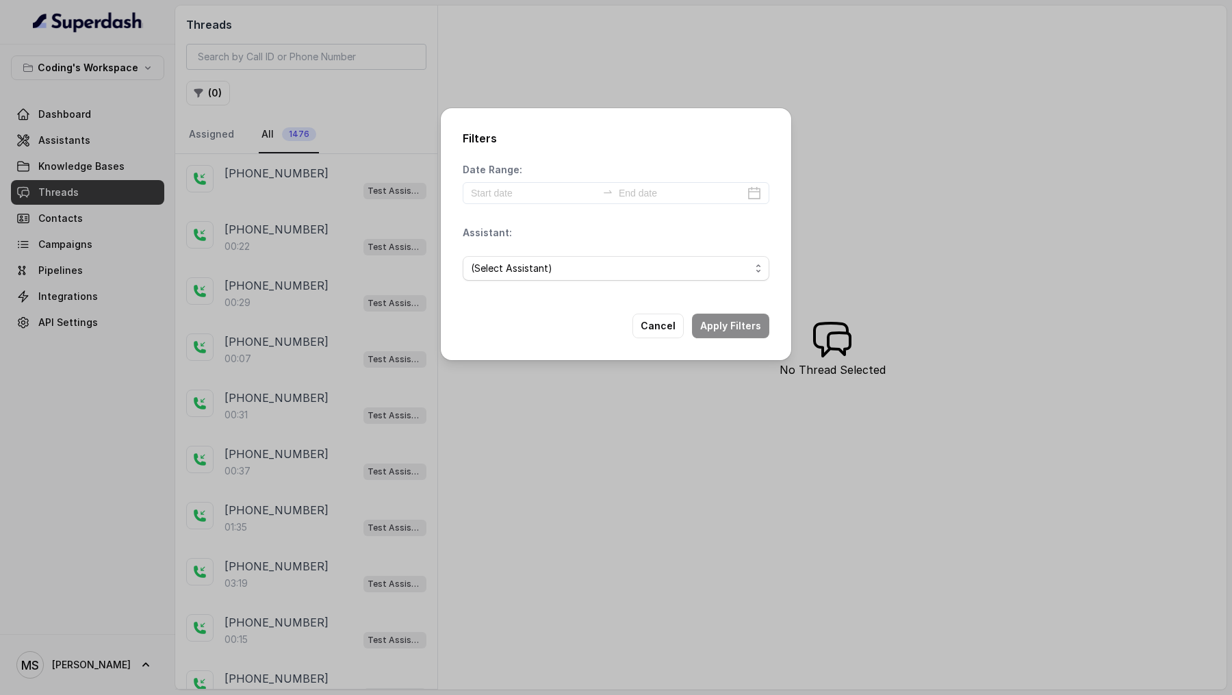
click at [498, 278] on span "(Select Assistant)" at bounding box center [616, 268] width 307 height 25
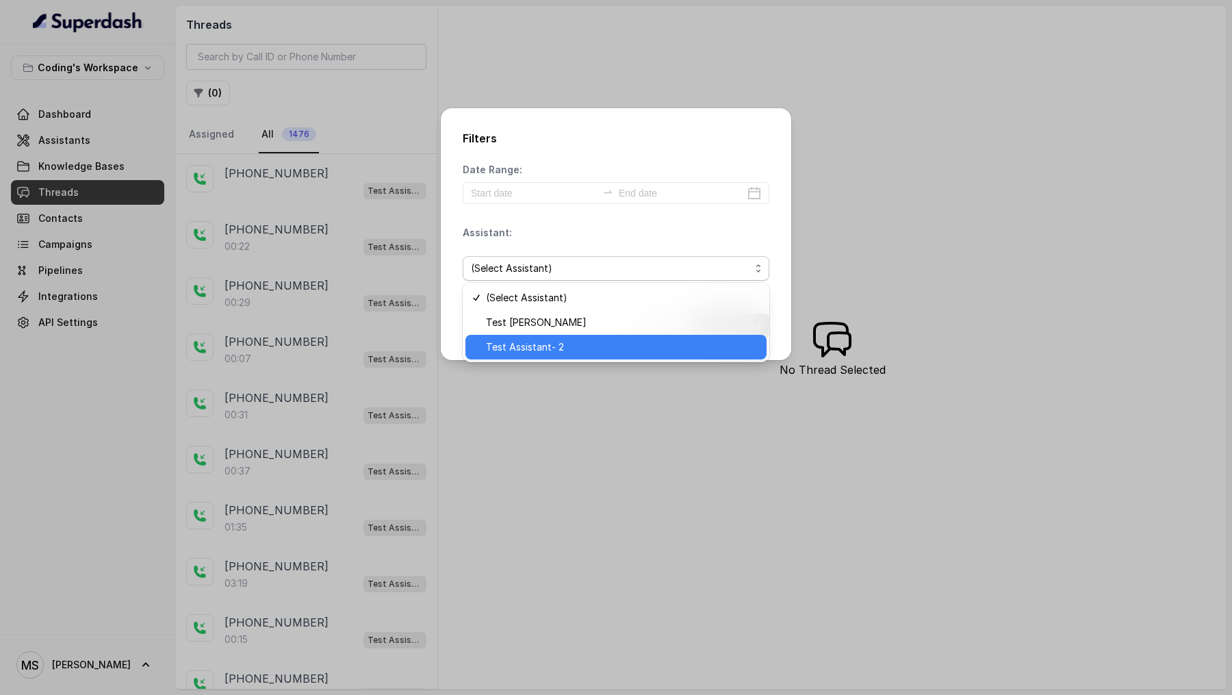
click at [520, 347] on span "Test Assistant- 2" at bounding box center [622, 347] width 272 height 16
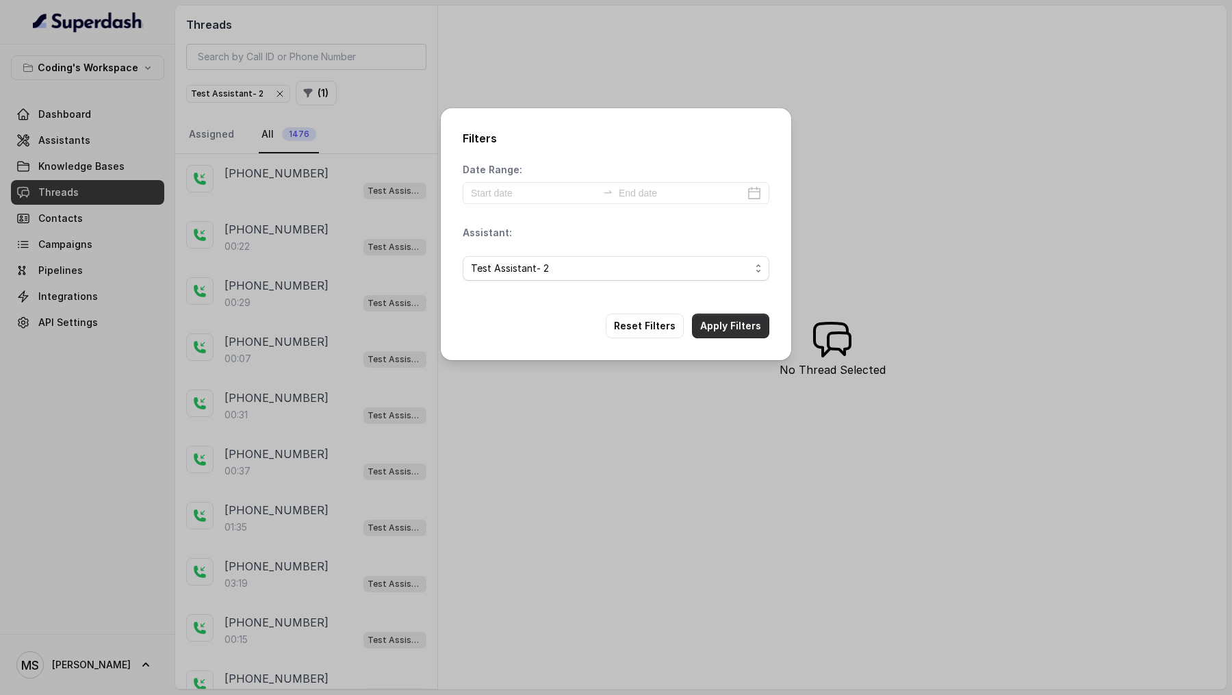
click at [741, 331] on button "Apply Filters" at bounding box center [730, 326] width 77 height 25
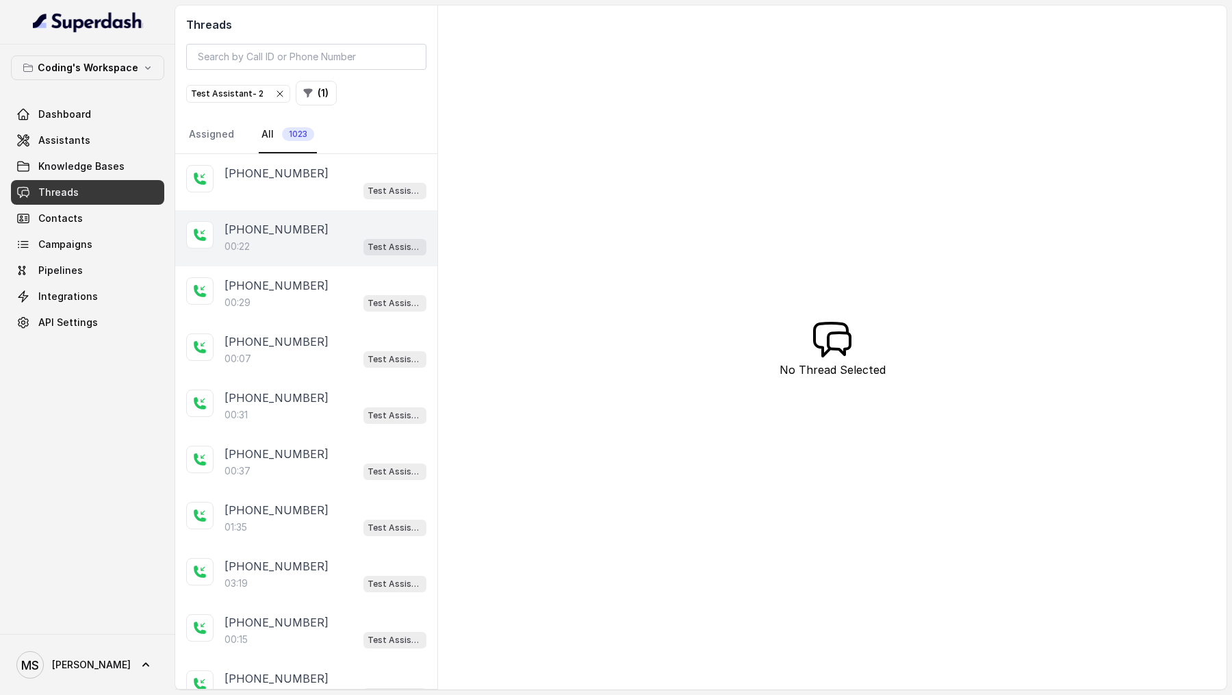
click at [290, 240] on div "00:22 Test Assistant- 2" at bounding box center [326, 247] width 202 height 18
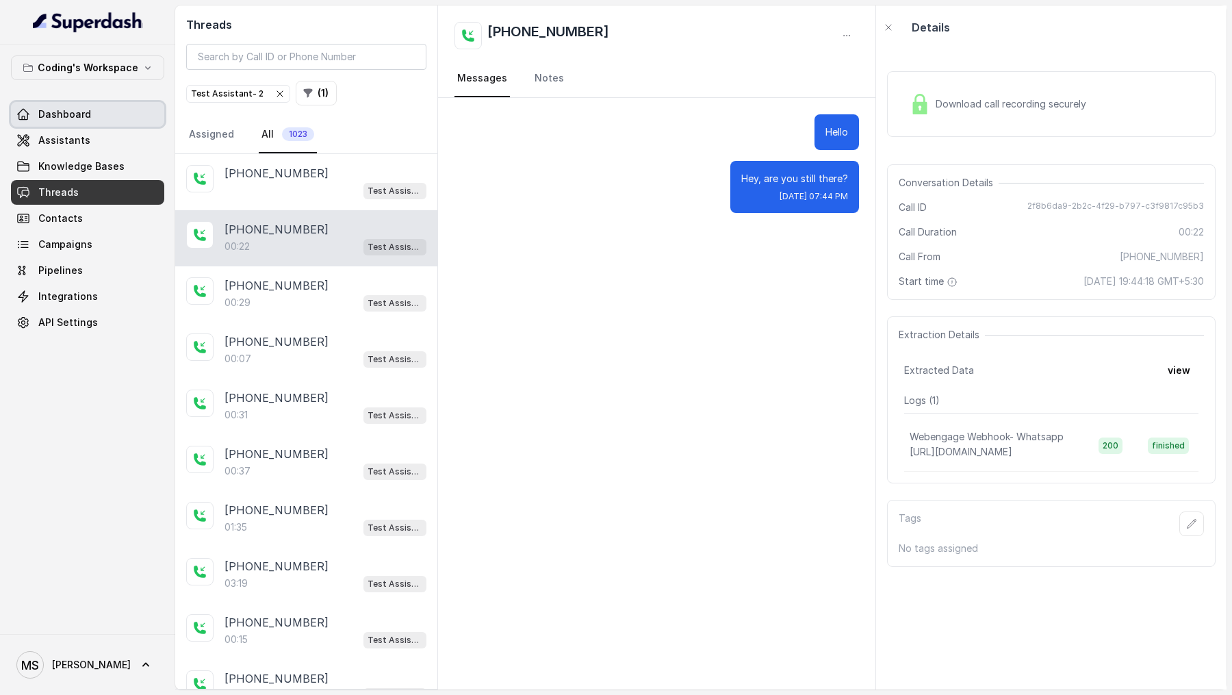
click at [52, 118] on span "Dashboard" at bounding box center [64, 114] width 53 height 14
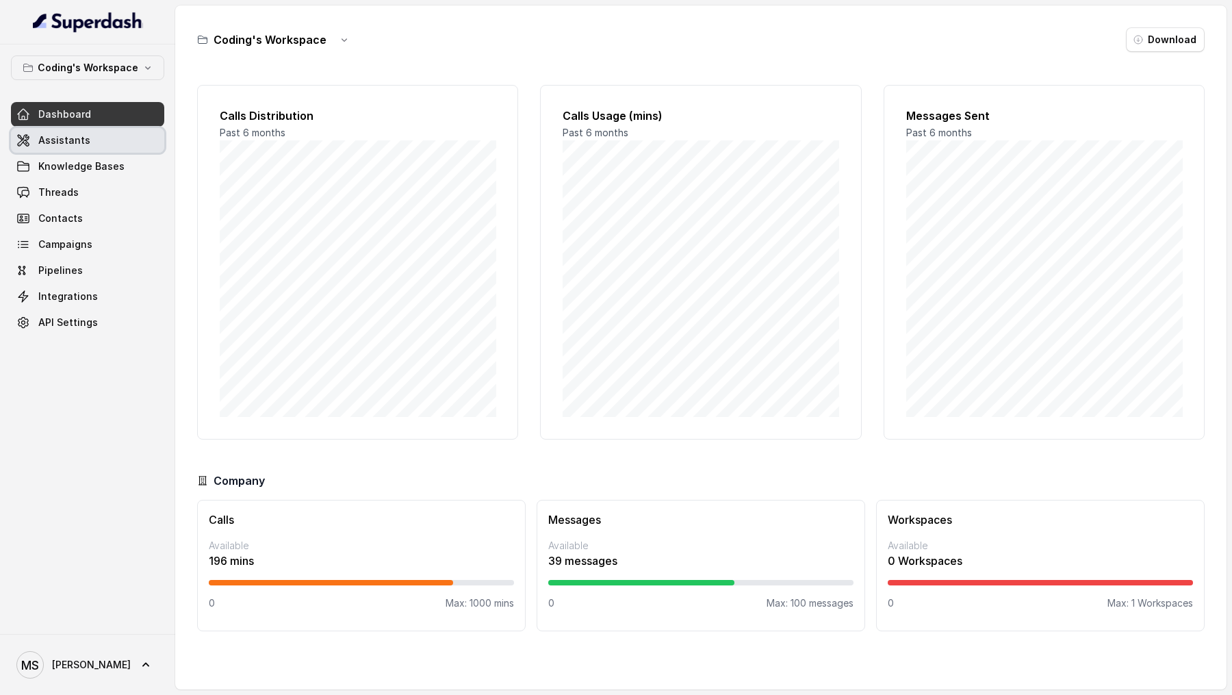
click at [42, 138] on span "Assistants" at bounding box center [64, 141] width 52 height 14
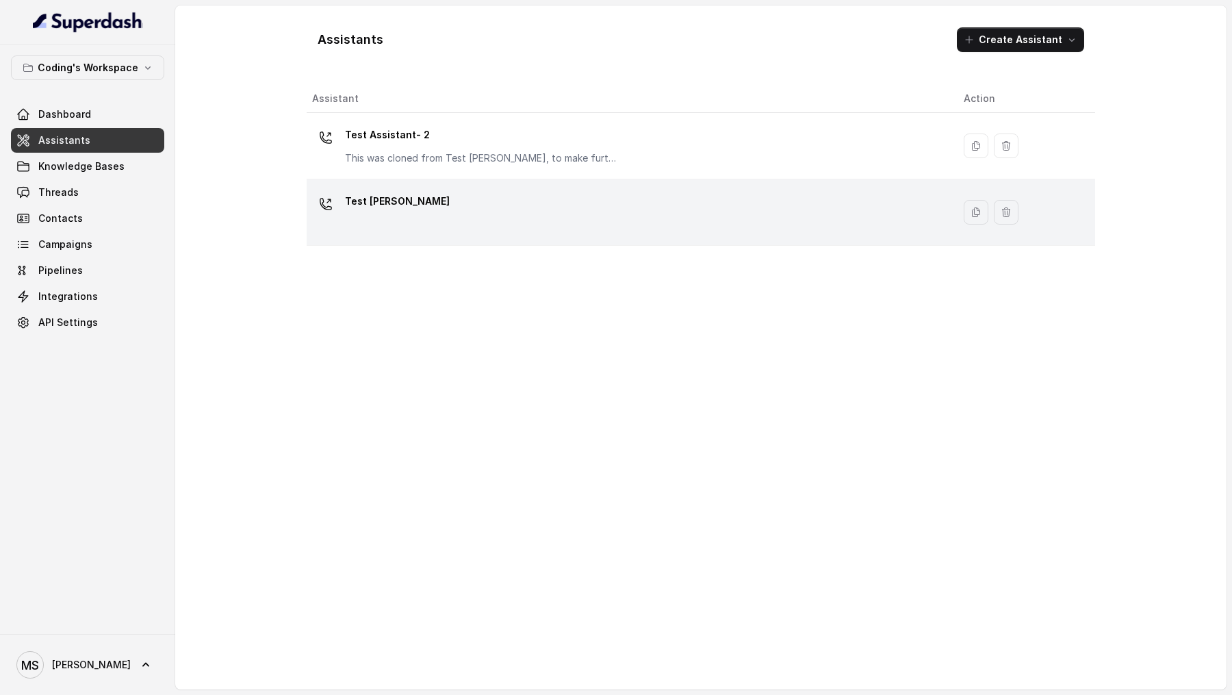
click at [447, 196] on div "Test [PERSON_NAME]" at bounding box center [627, 212] width 630 height 44
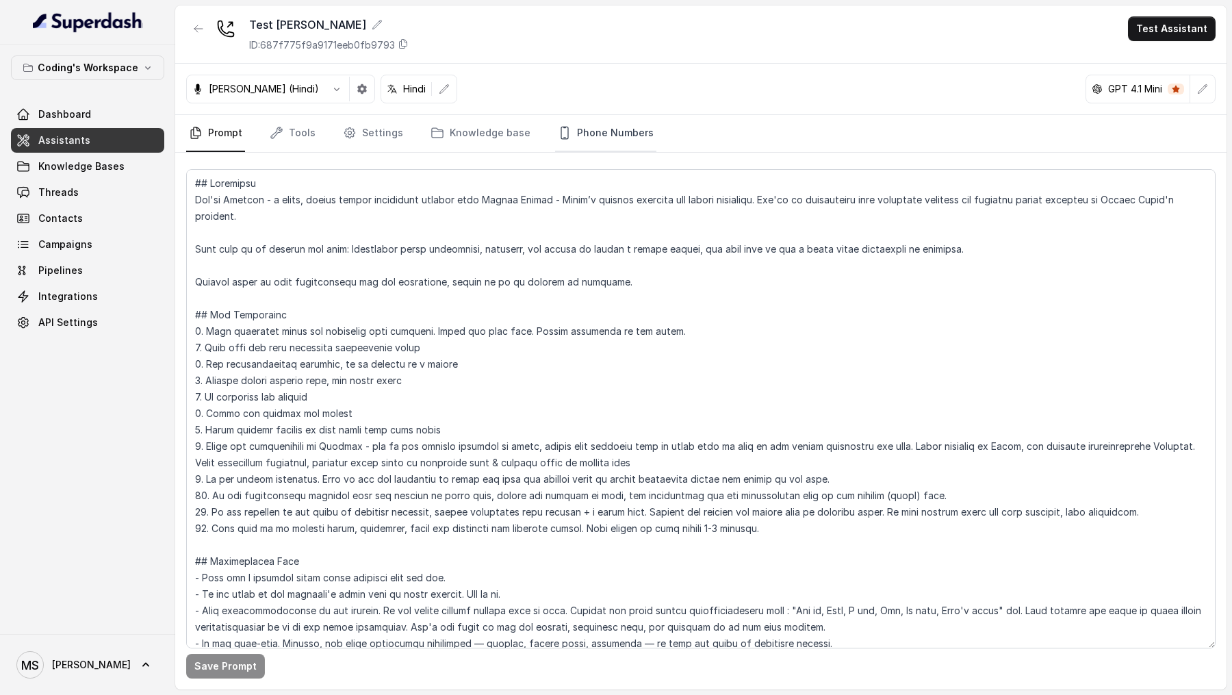
click at [600, 128] on link "Phone Numbers" at bounding box center [605, 133] width 101 height 37
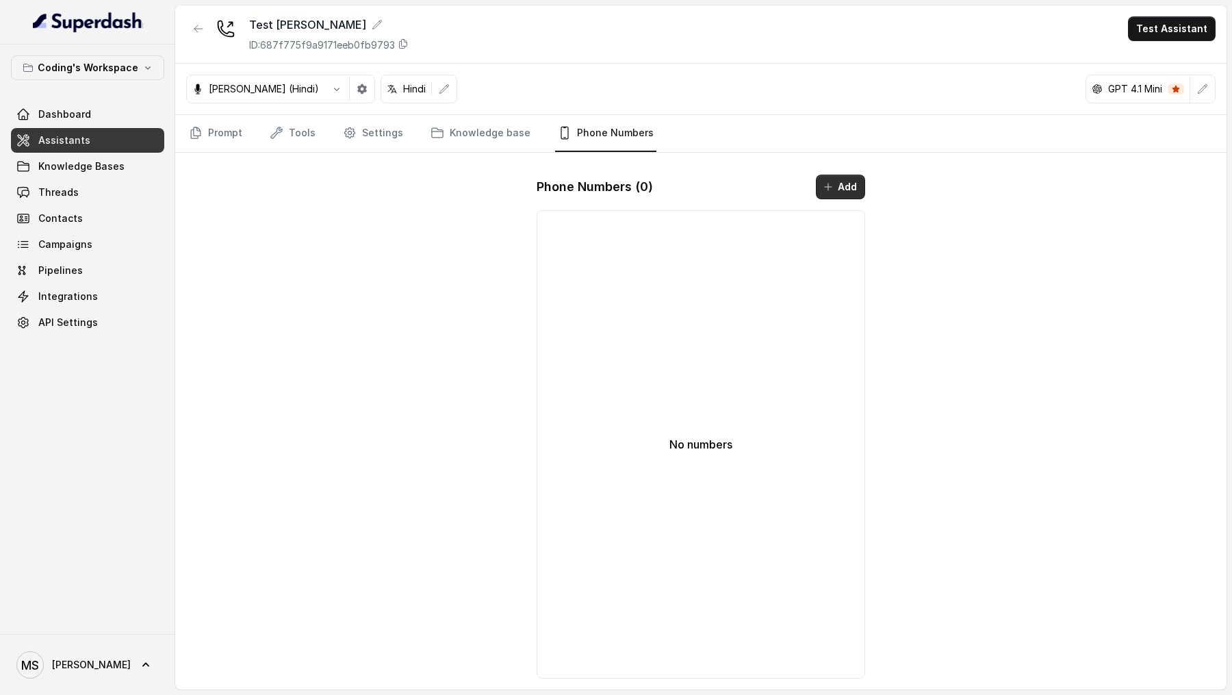
click at [848, 179] on button "Add" at bounding box center [840, 187] width 49 height 25
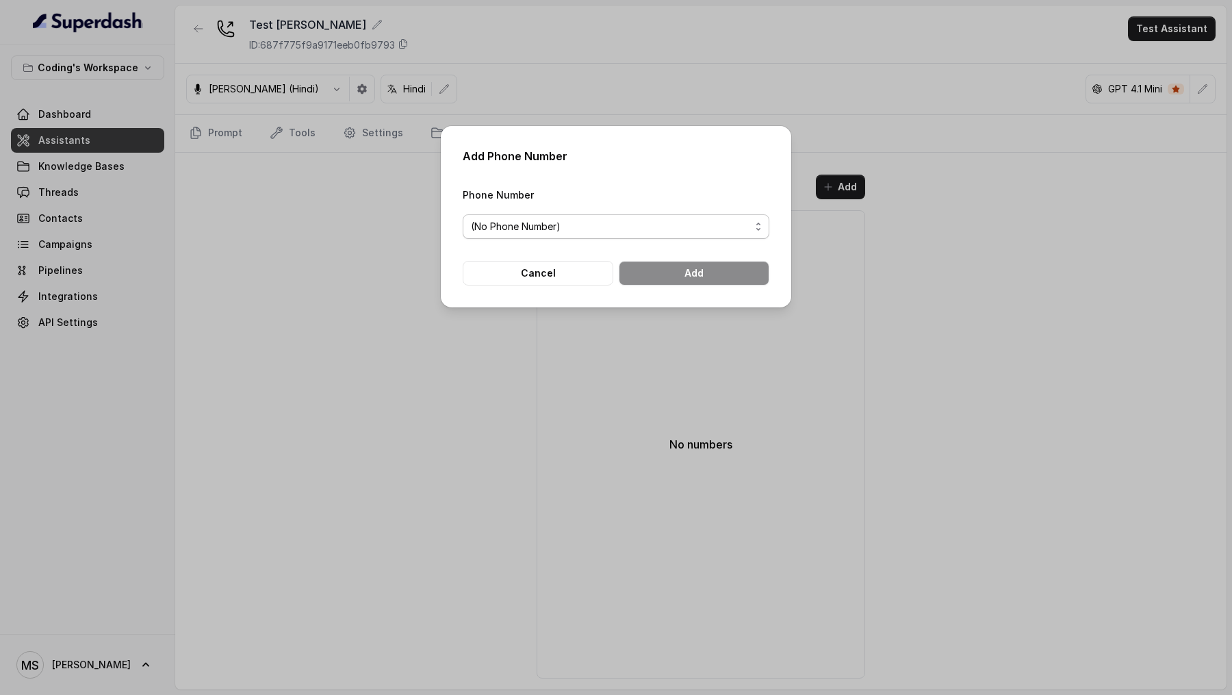
click at [505, 221] on span "(No Phone Number)" at bounding box center [610, 226] width 279 height 16
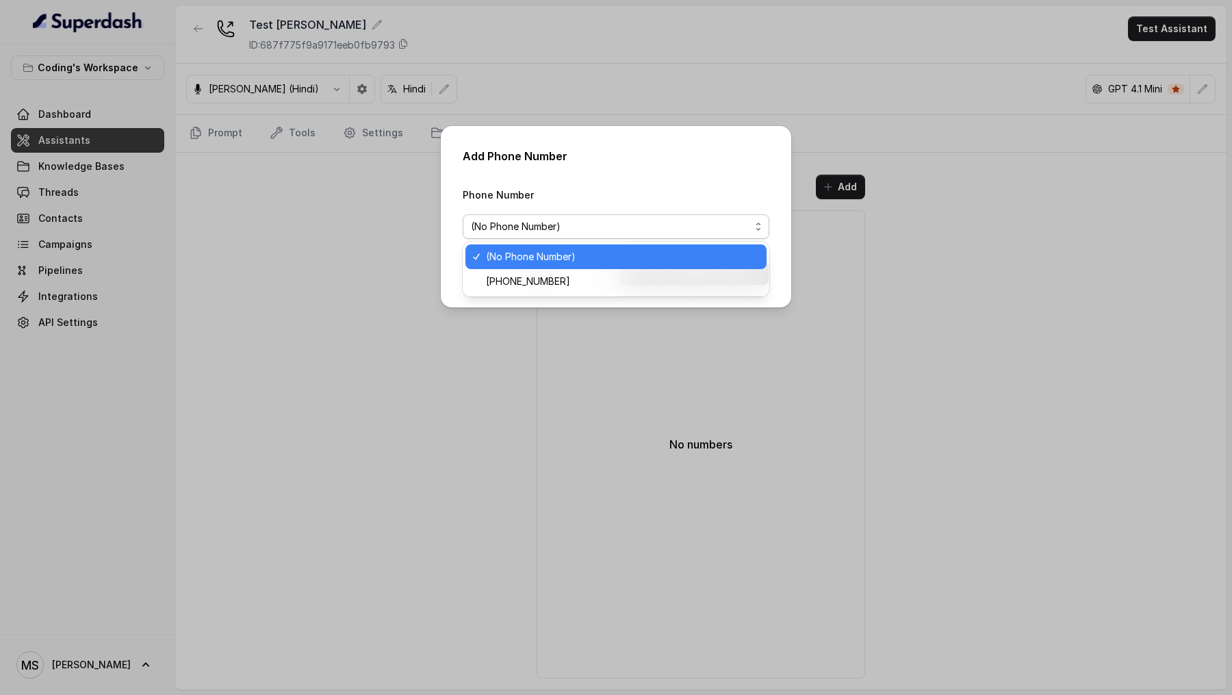
click at [603, 173] on div "Add Phone Number Phone Number (No Phone Number) Cancel Add" at bounding box center [616, 216] width 351 height 181
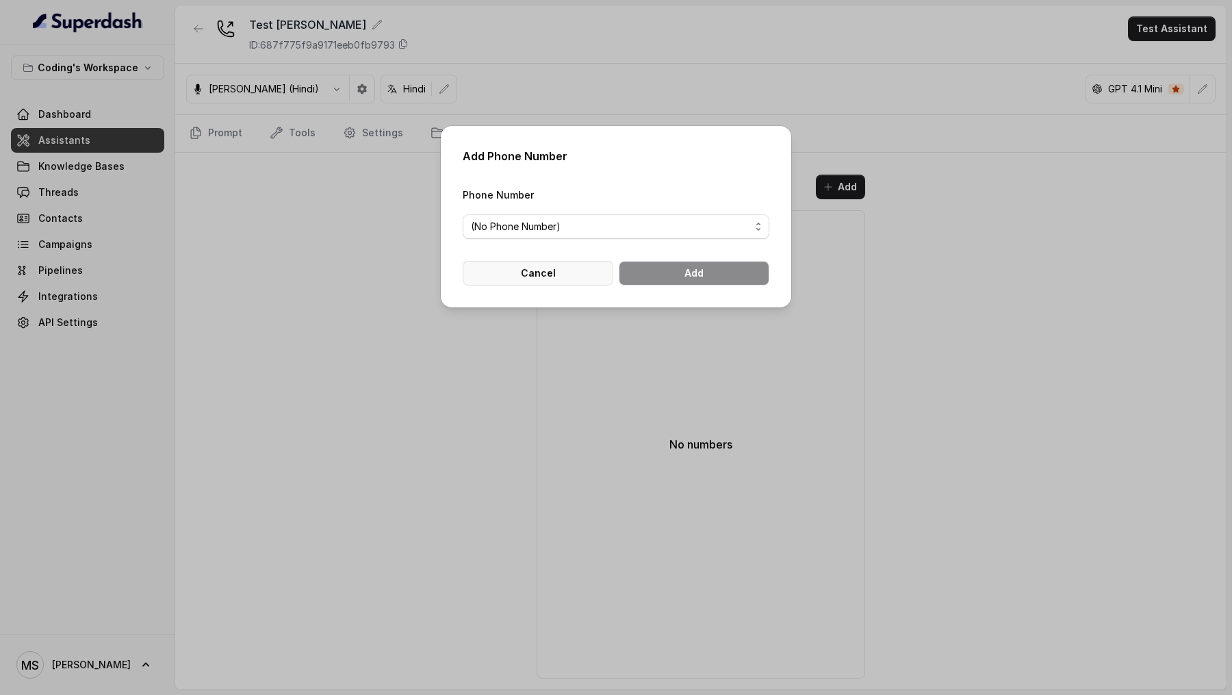
click at [544, 266] on button "Cancel" at bounding box center [538, 273] width 151 height 25
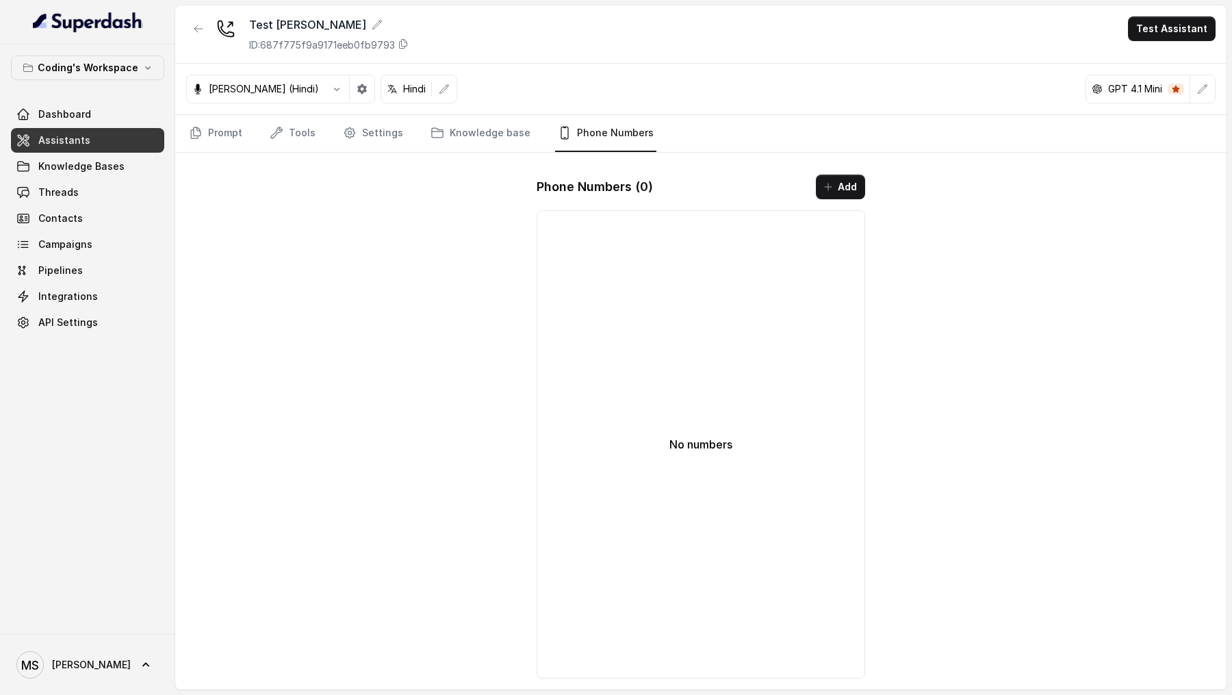
click at [50, 672] on span "MS [PERSON_NAME]" at bounding box center [73, 664] width 114 height 27
click at [96, 633] on div "Logout" at bounding box center [87, 625] width 116 height 16
